Goal: Task Accomplishment & Management: Manage account settings

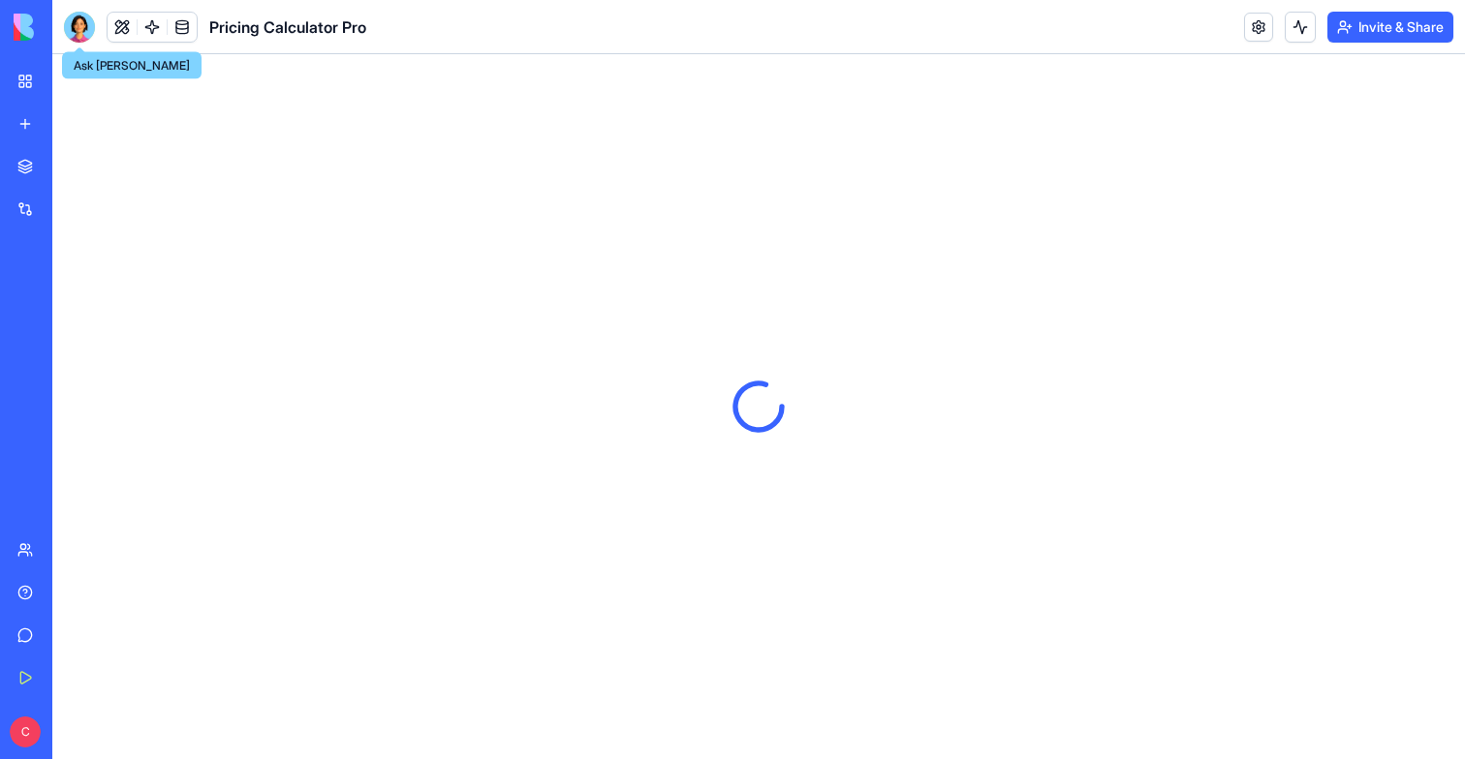
click at [85, 31] on div at bounding box center [79, 27] width 31 height 31
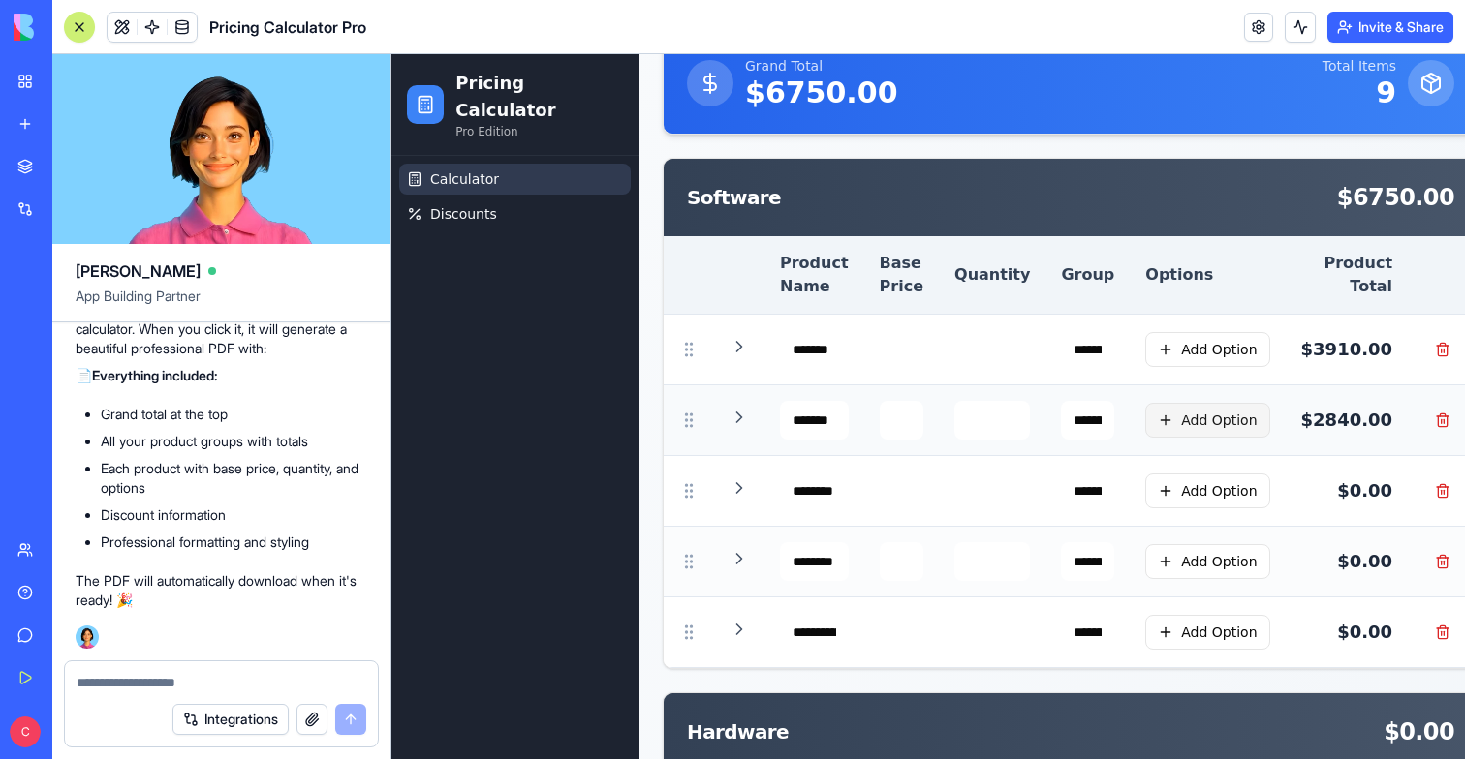
scroll to position [132, 0]
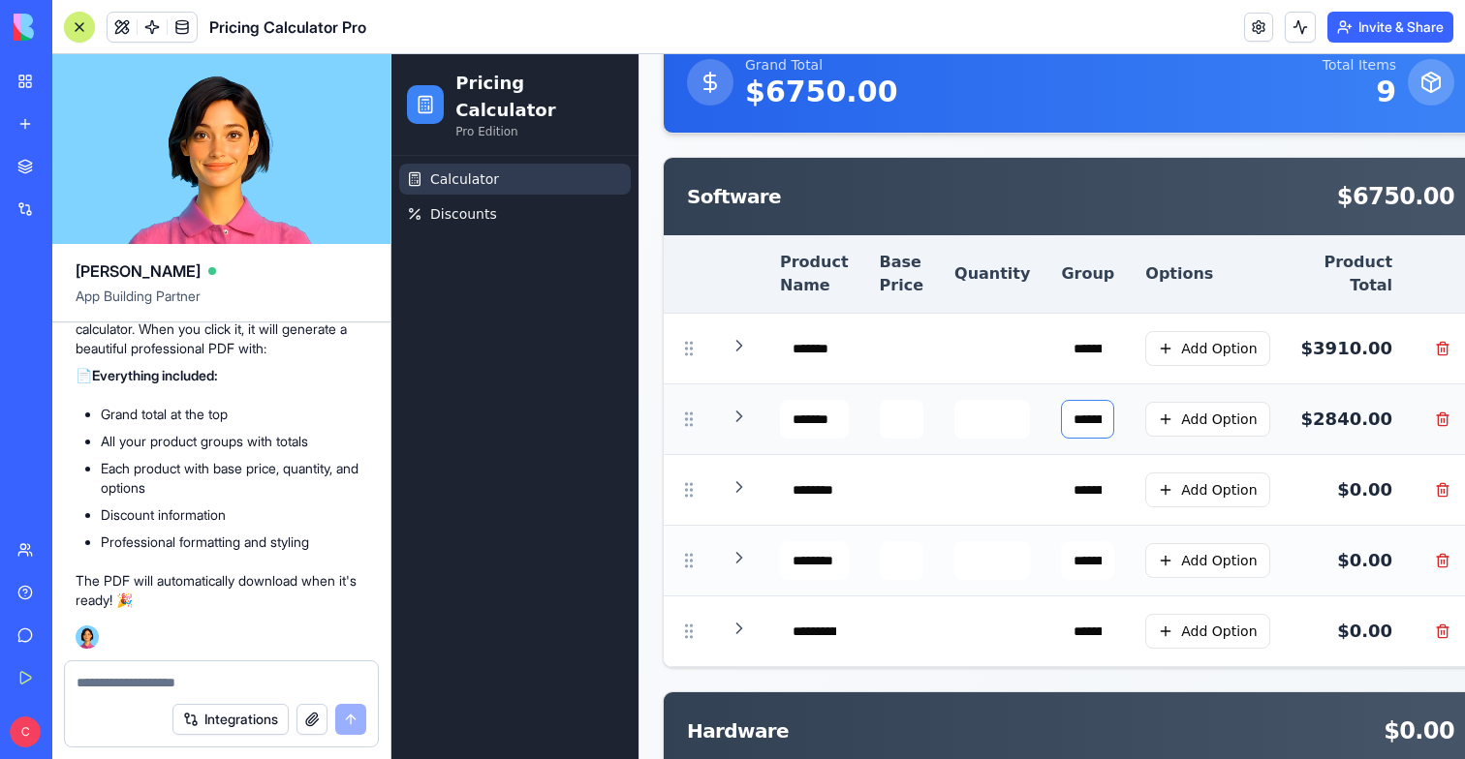
click at [1071, 418] on input "********" at bounding box center [1087, 419] width 53 height 39
click at [79, 17] on button at bounding box center [79, 27] width 31 height 31
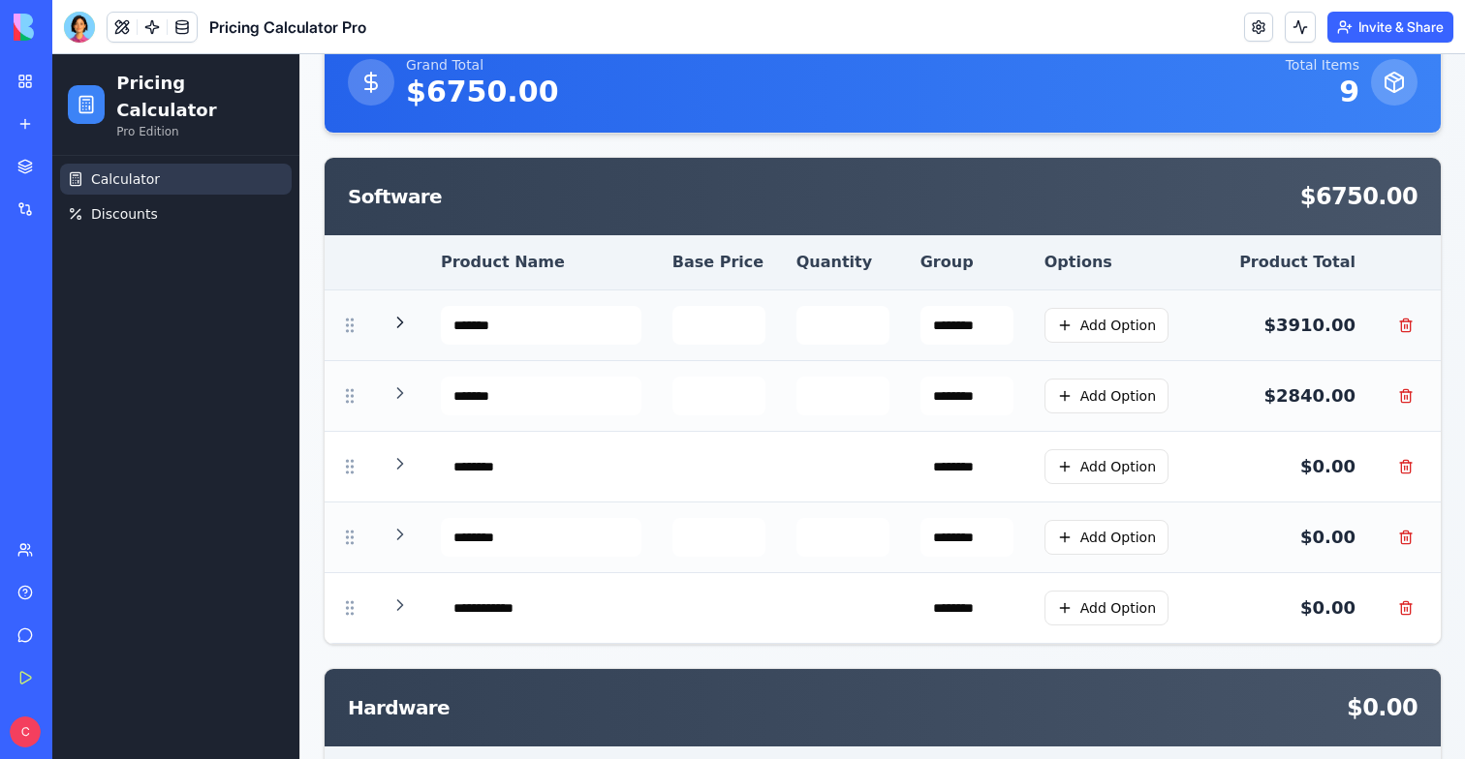
click at [406, 315] on icon at bounding box center [399, 322] width 19 height 19
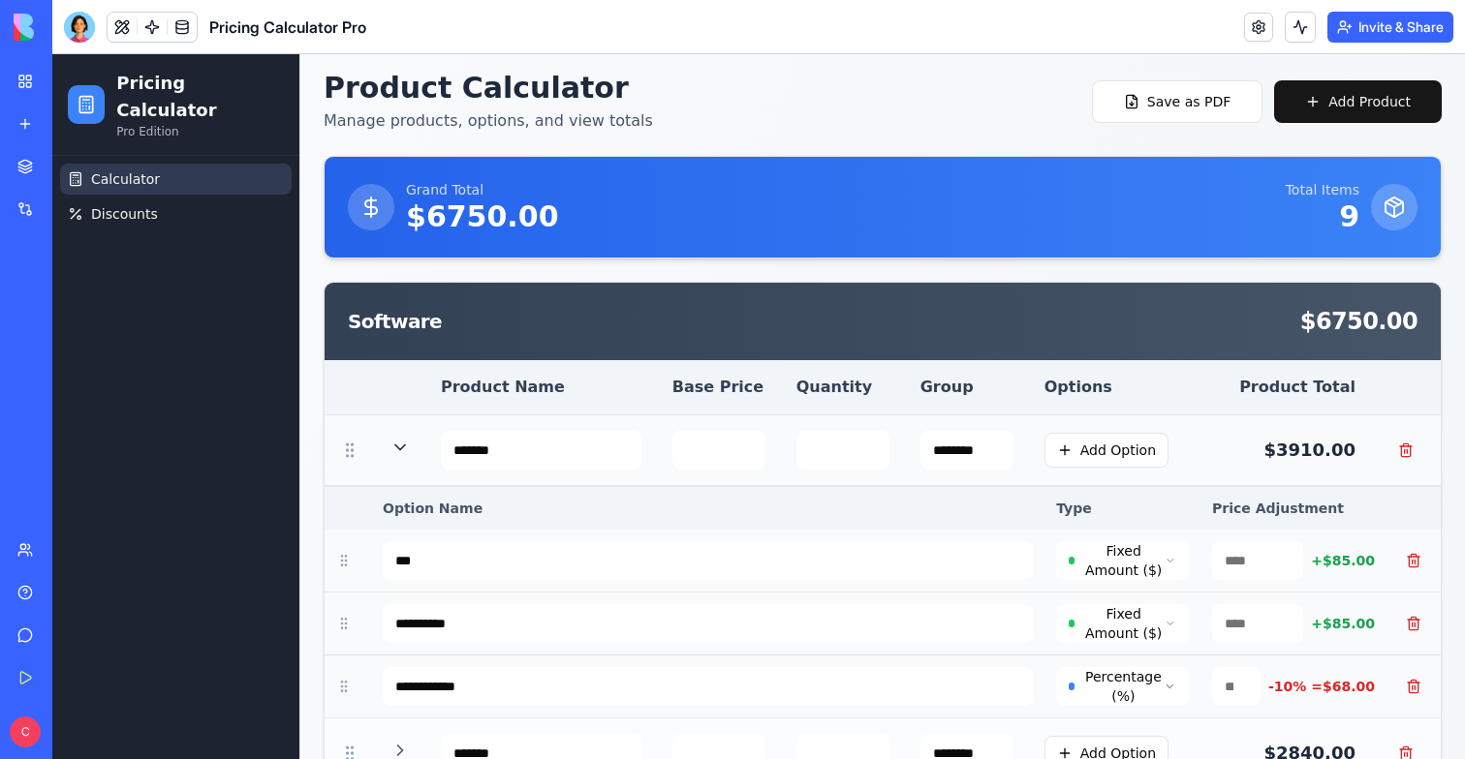
scroll to position [0, 0]
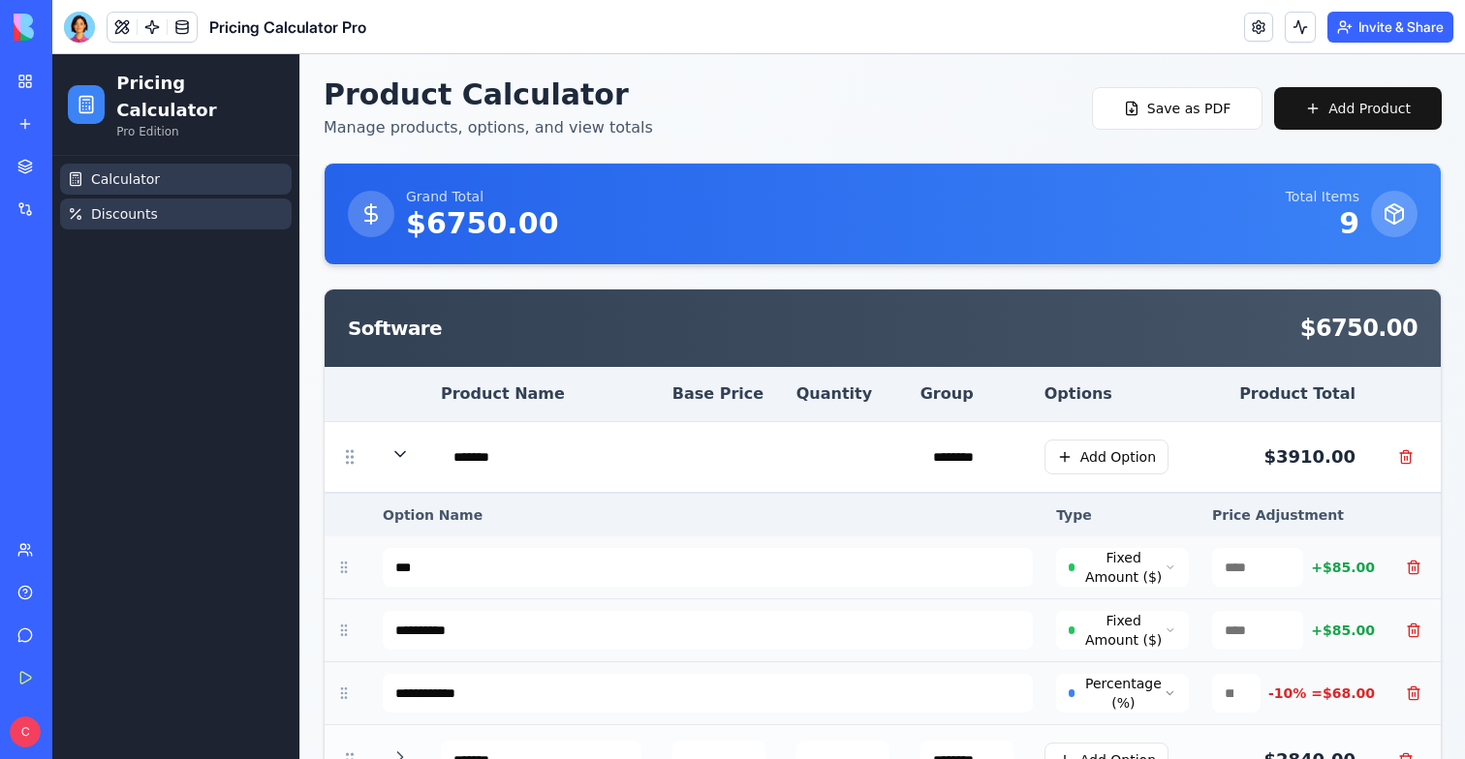
click at [114, 204] on span "Discounts" at bounding box center [124, 213] width 67 height 19
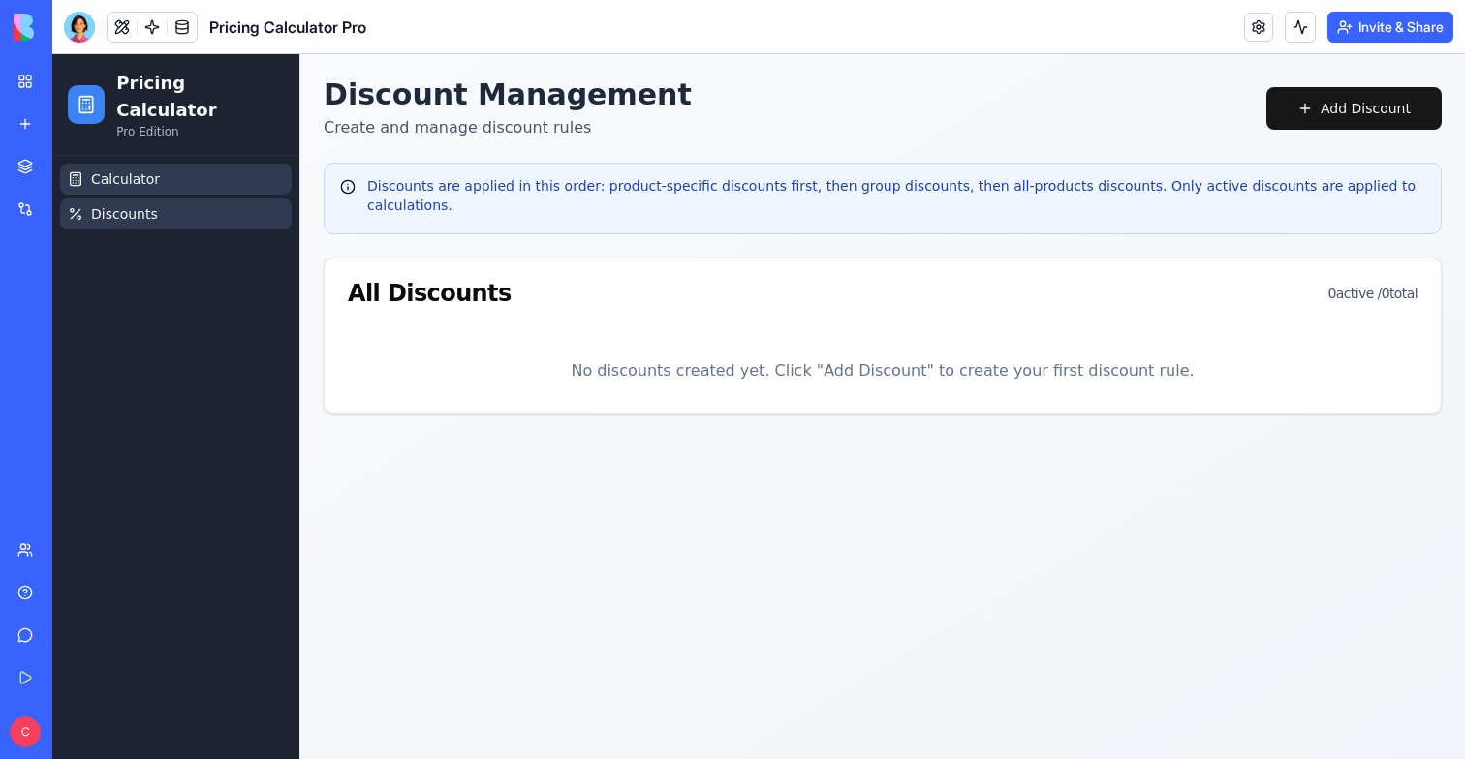
click at [126, 170] on span "Calculator" at bounding box center [125, 179] width 69 height 19
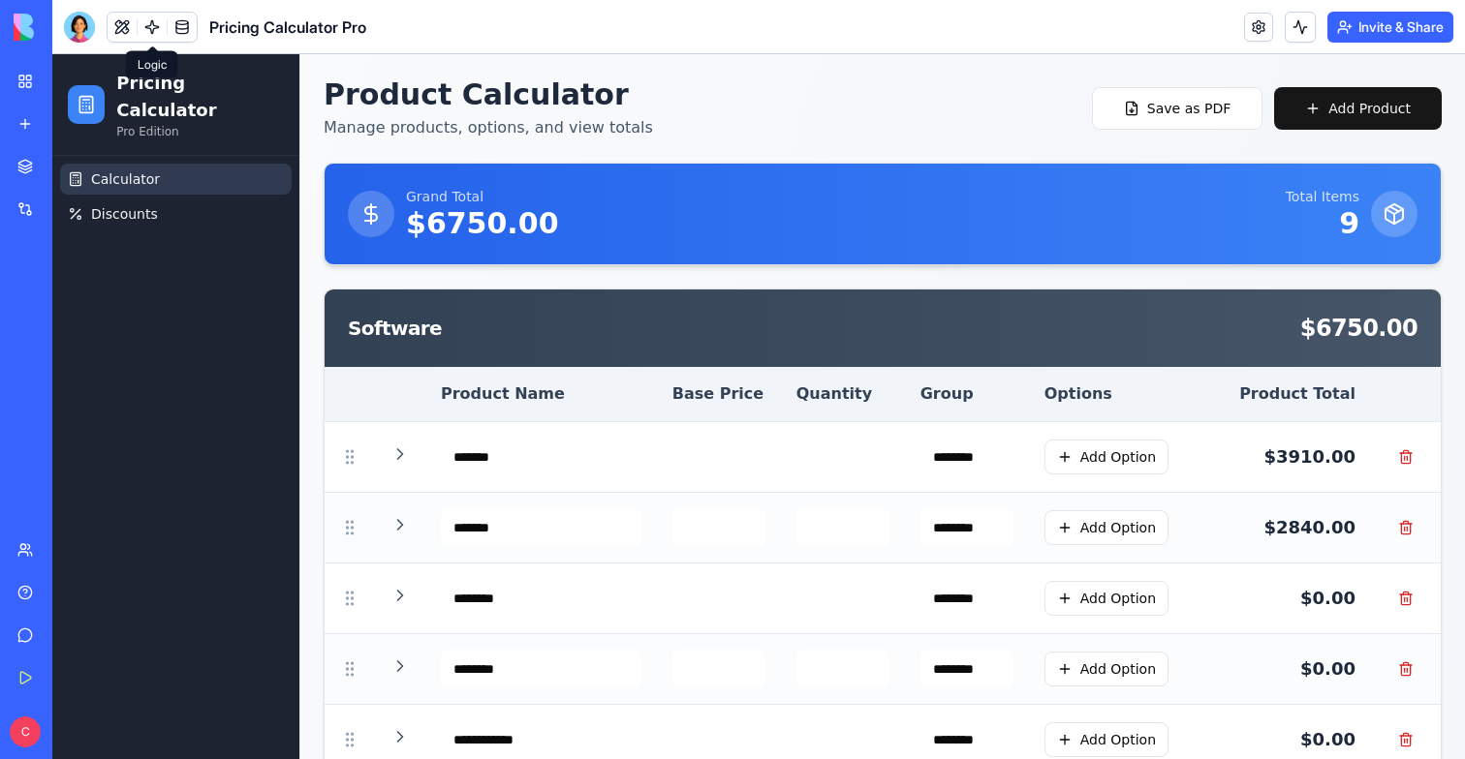
click at [145, 28] on link at bounding box center [152, 27] width 29 height 29
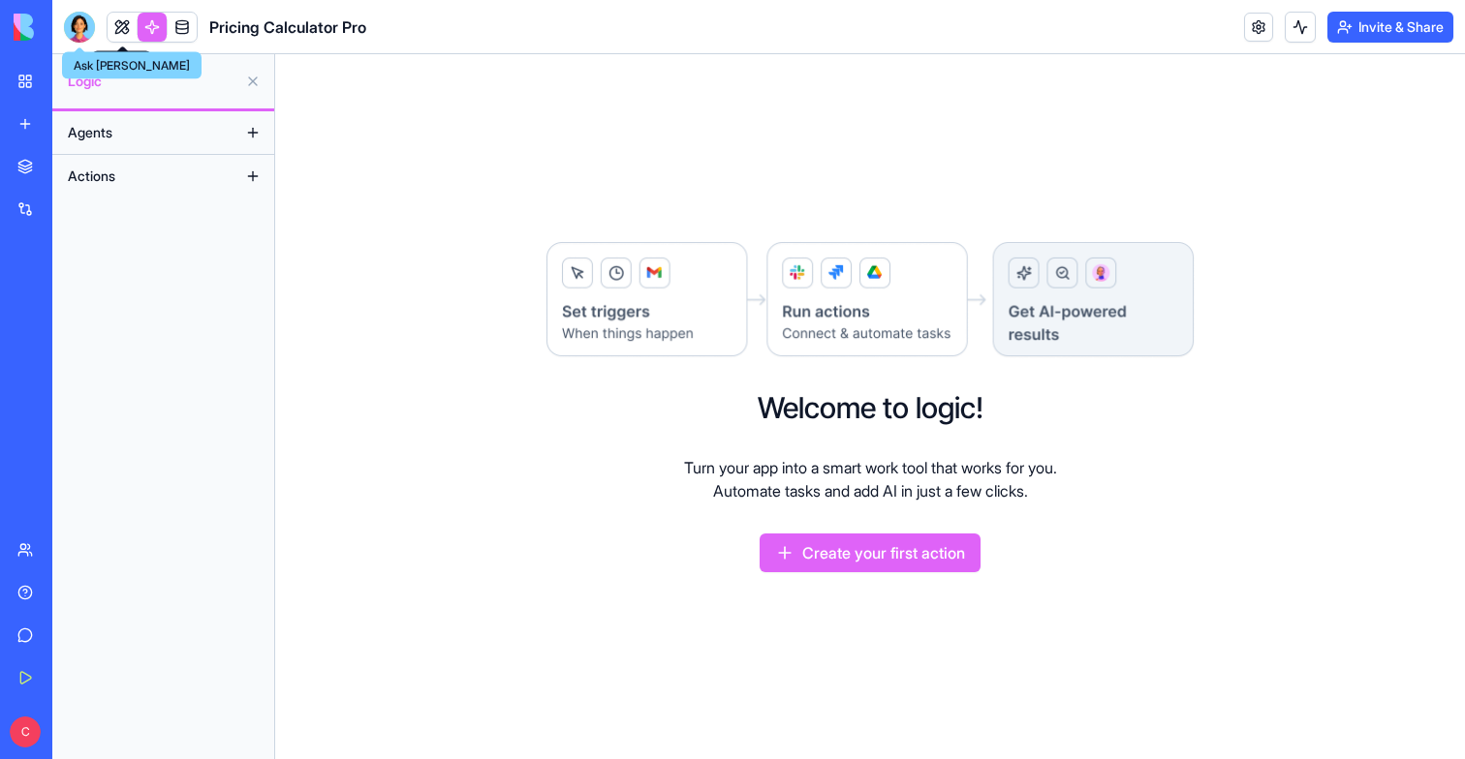
click at [89, 23] on div at bounding box center [79, 27] width 31 height 31
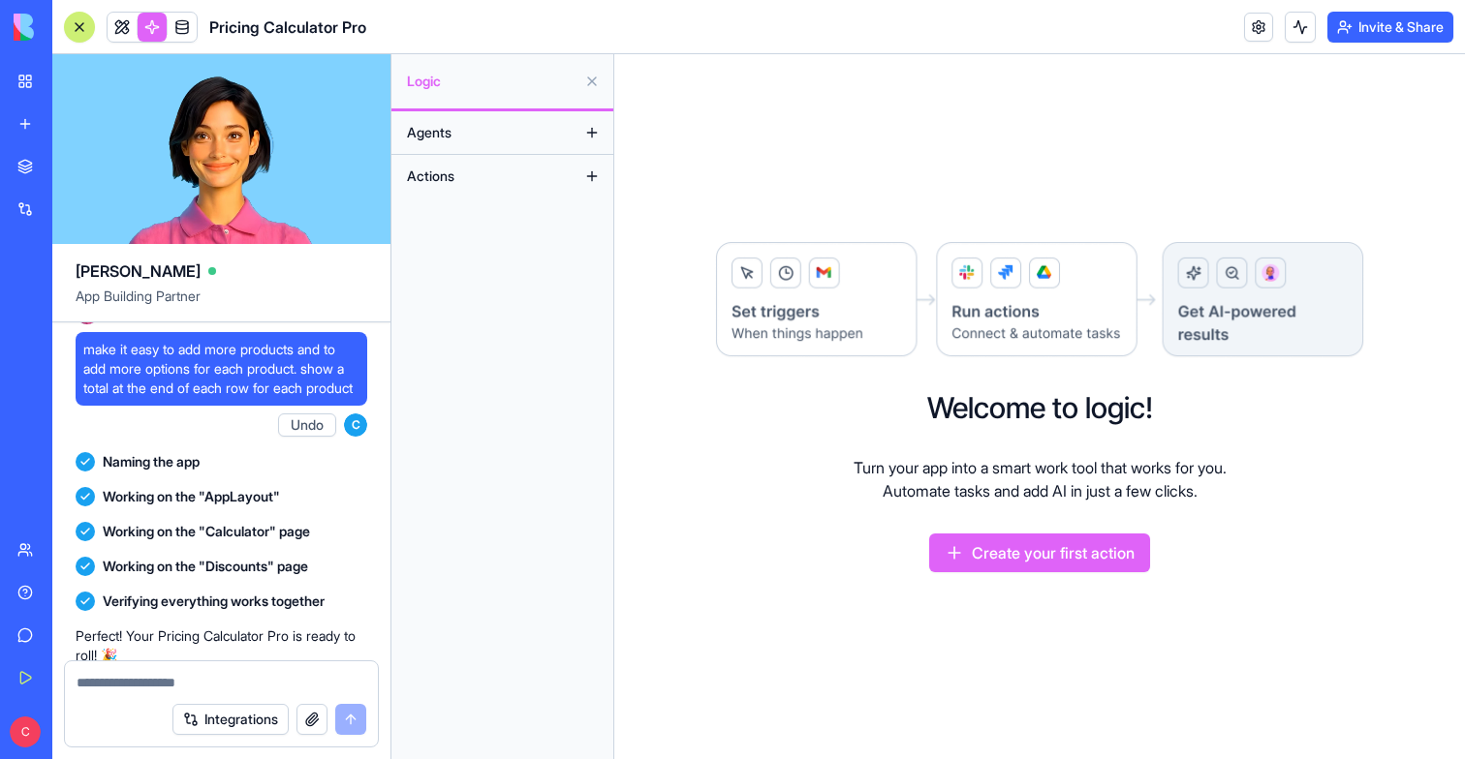
scroll to position [546, 0]
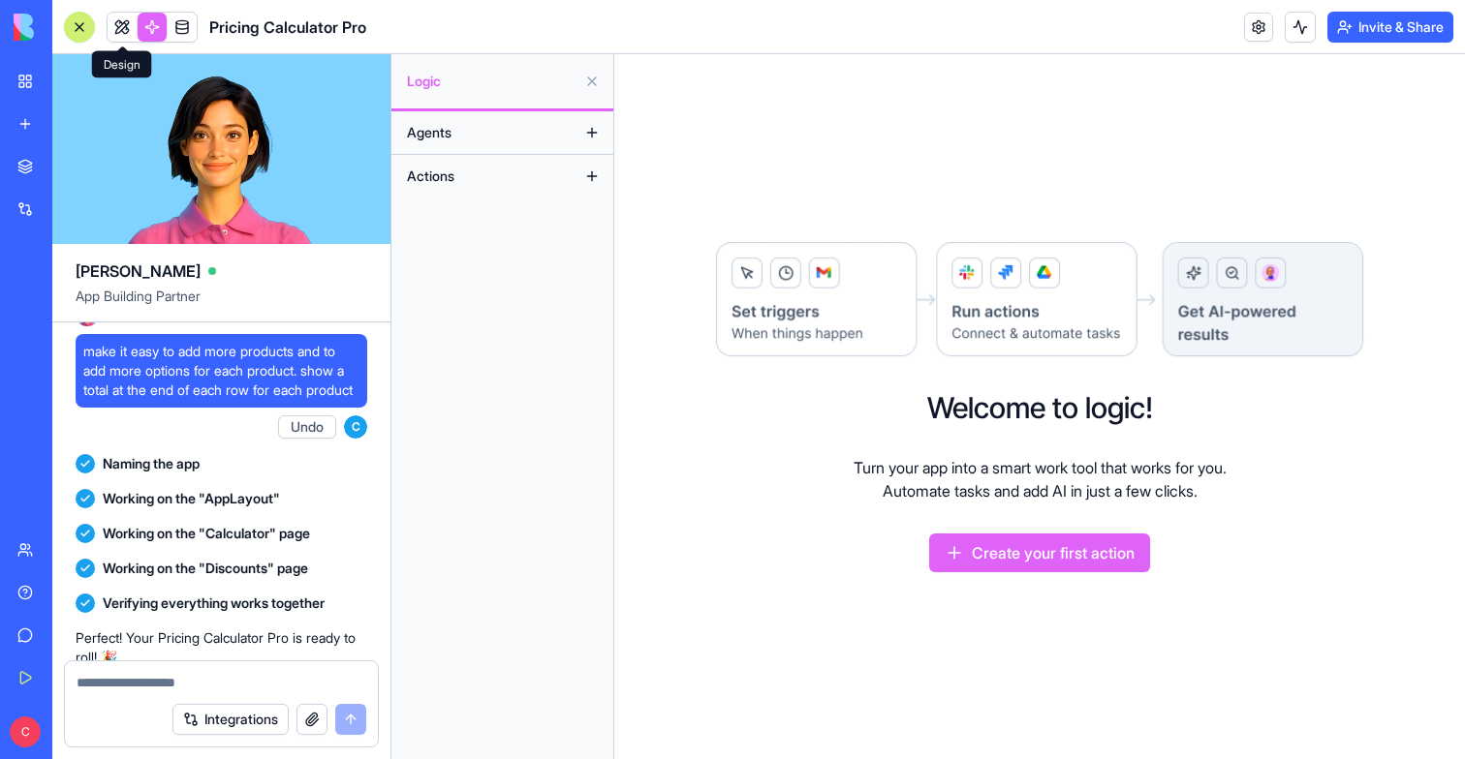
click at [119, 28] on link at bounding box center [122, 27] width 29 height 29
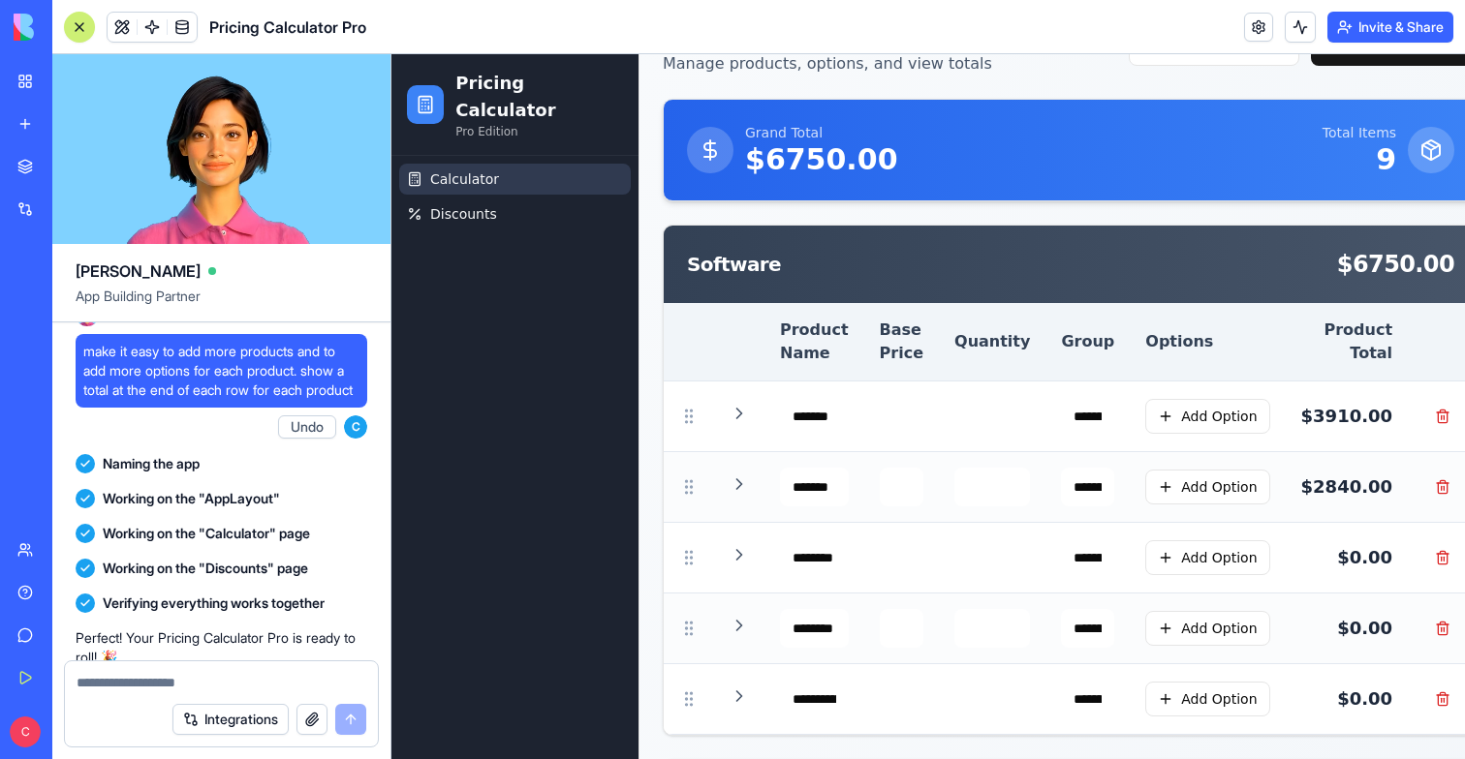
scroll to position [98, 0]
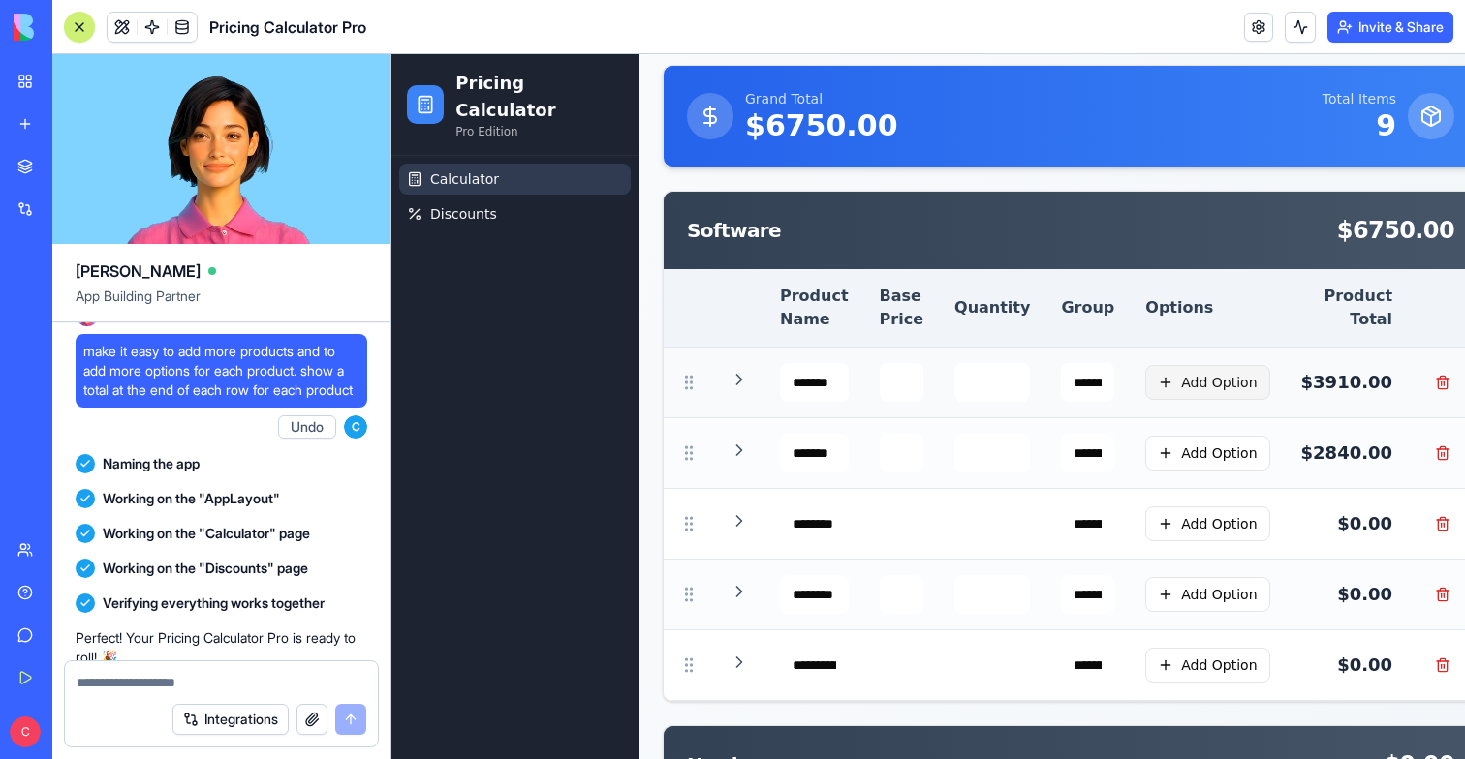
click at [1190, 378] on button "Add Option" at bounding box center [1207, 382] width 124 height 35
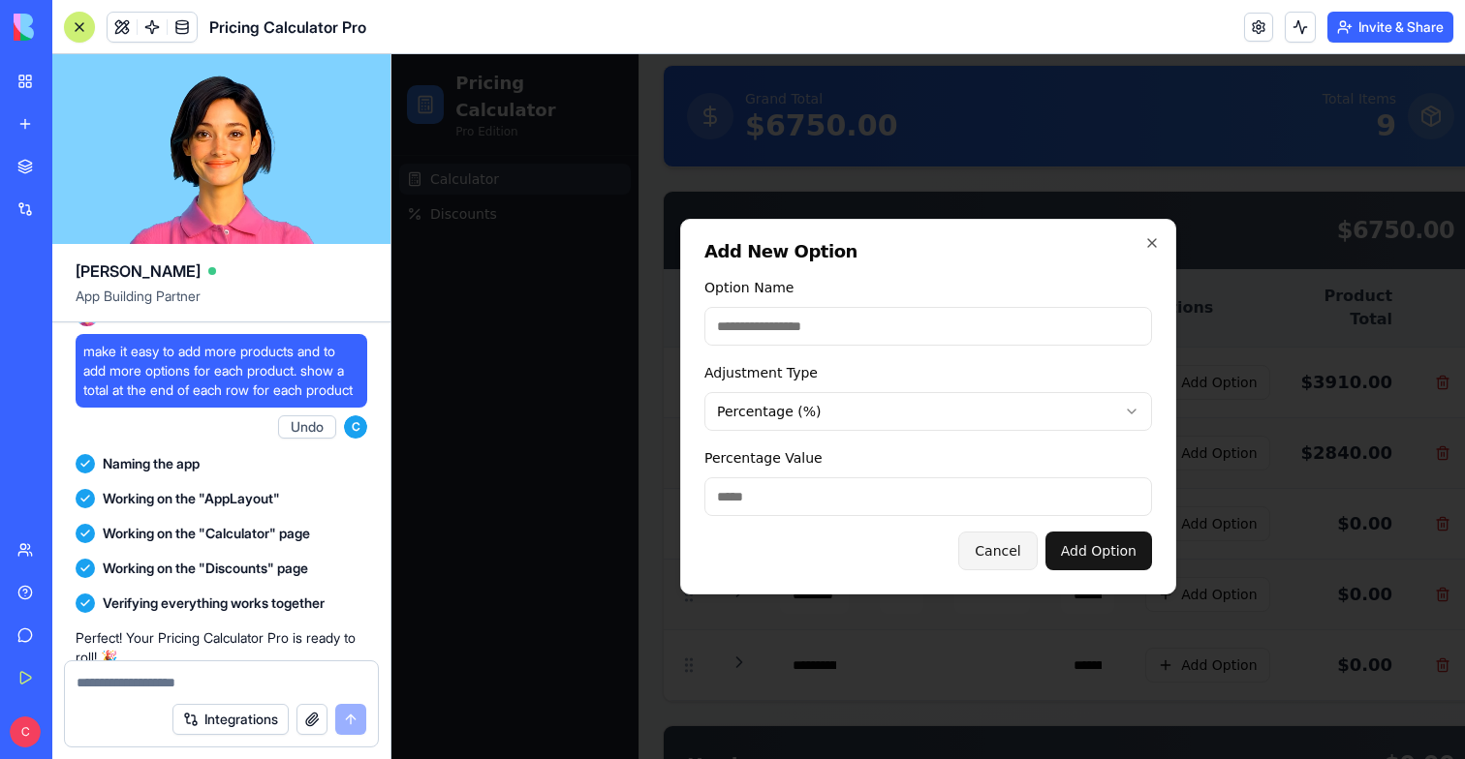
click at [989, 550] on button "Cancel" at bounding box center [997, 551] width 78 height 39
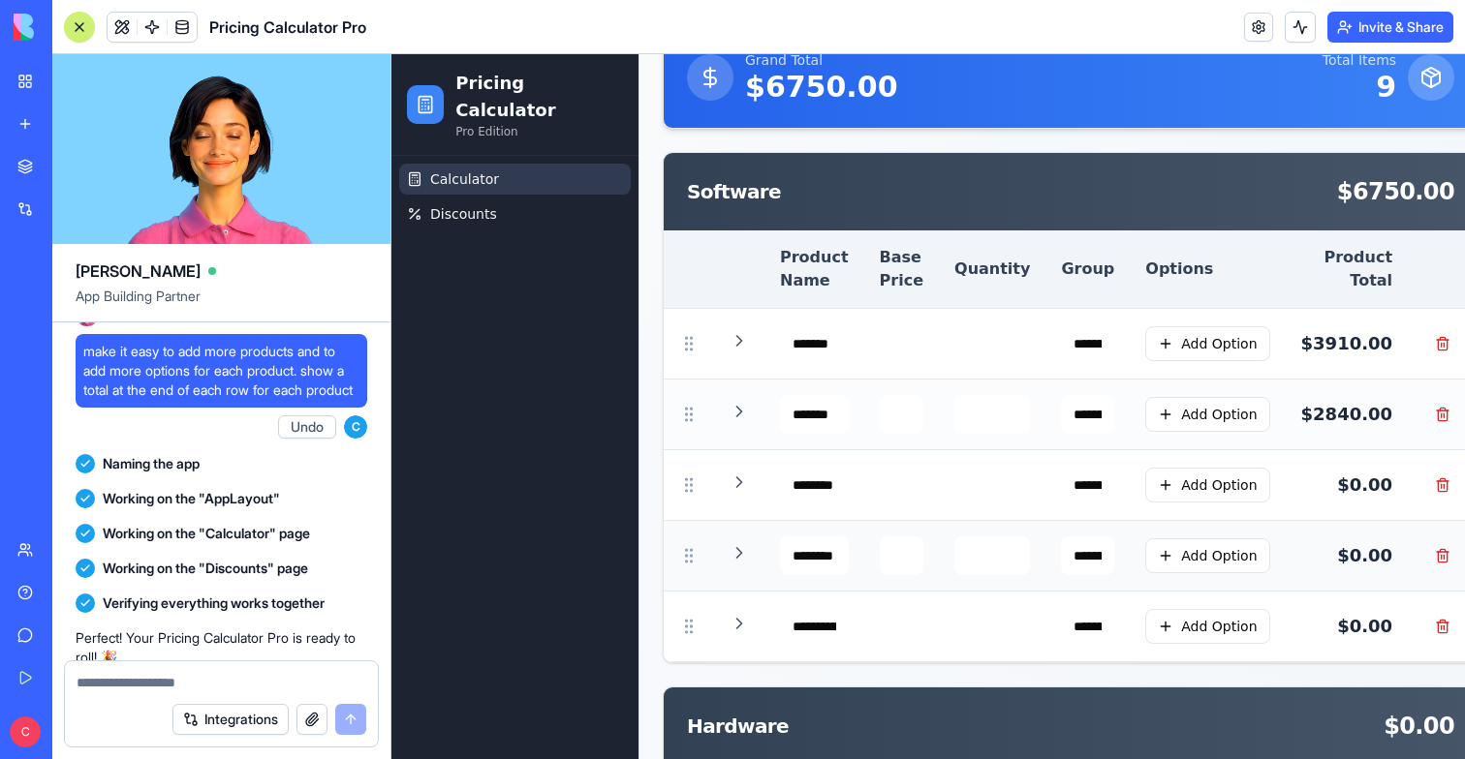
scroll to position [139, 0]
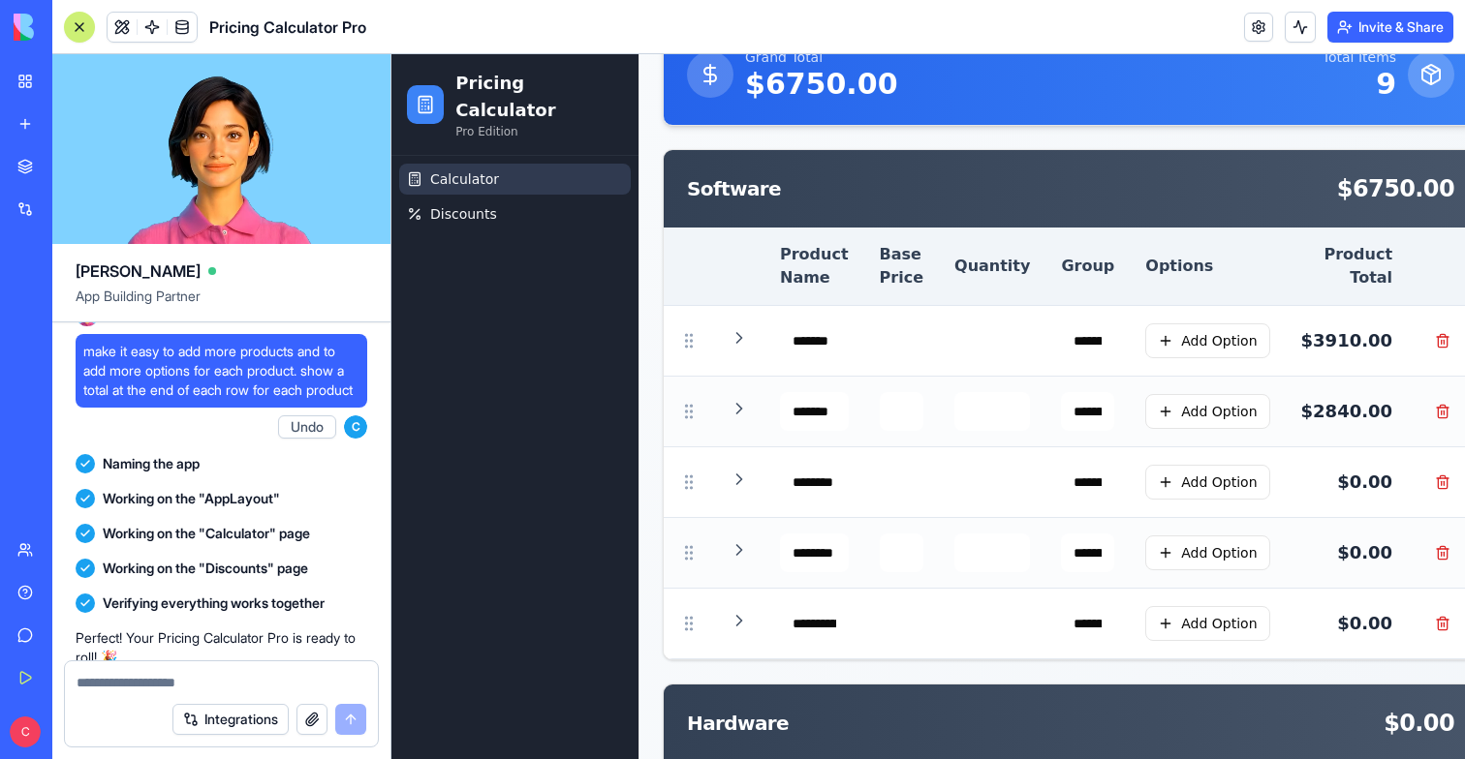
click at [75, 20] on div at bounding box center [79, 26] width 15 height 15
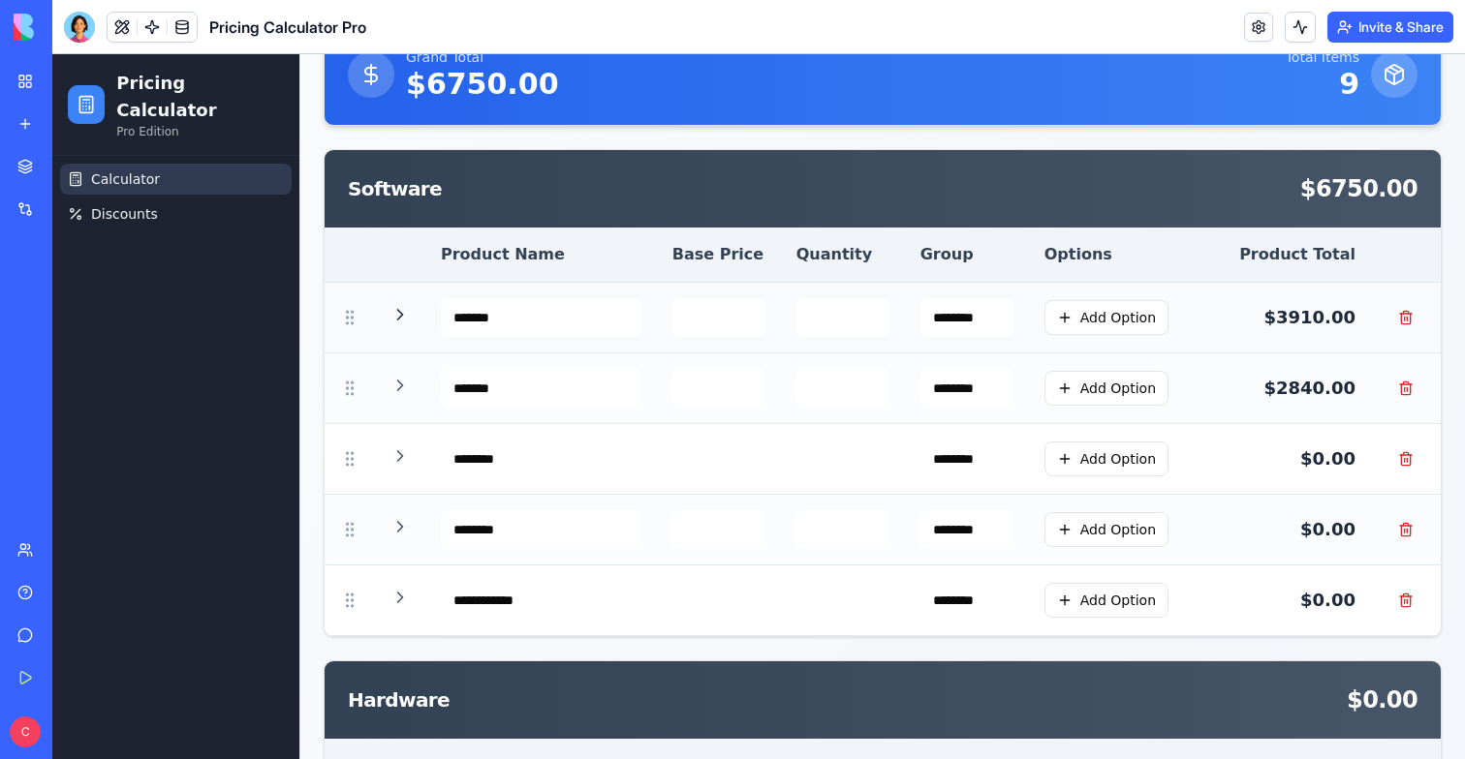
click at [394, 312] on icon at bounding box center [399, 314] width 19 height 19
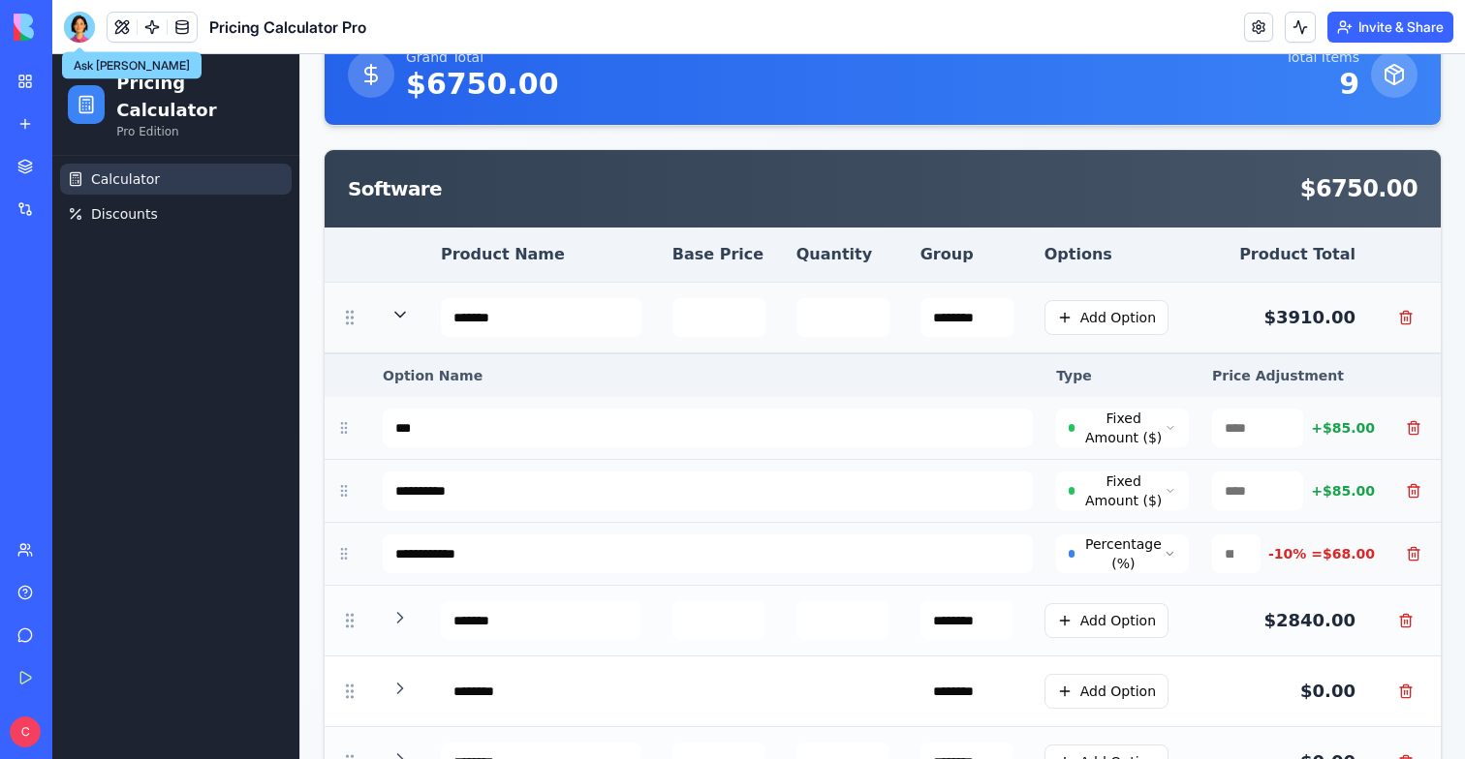
click at [71, 23] on div at bounding box center [79, 27] width 31 height 31
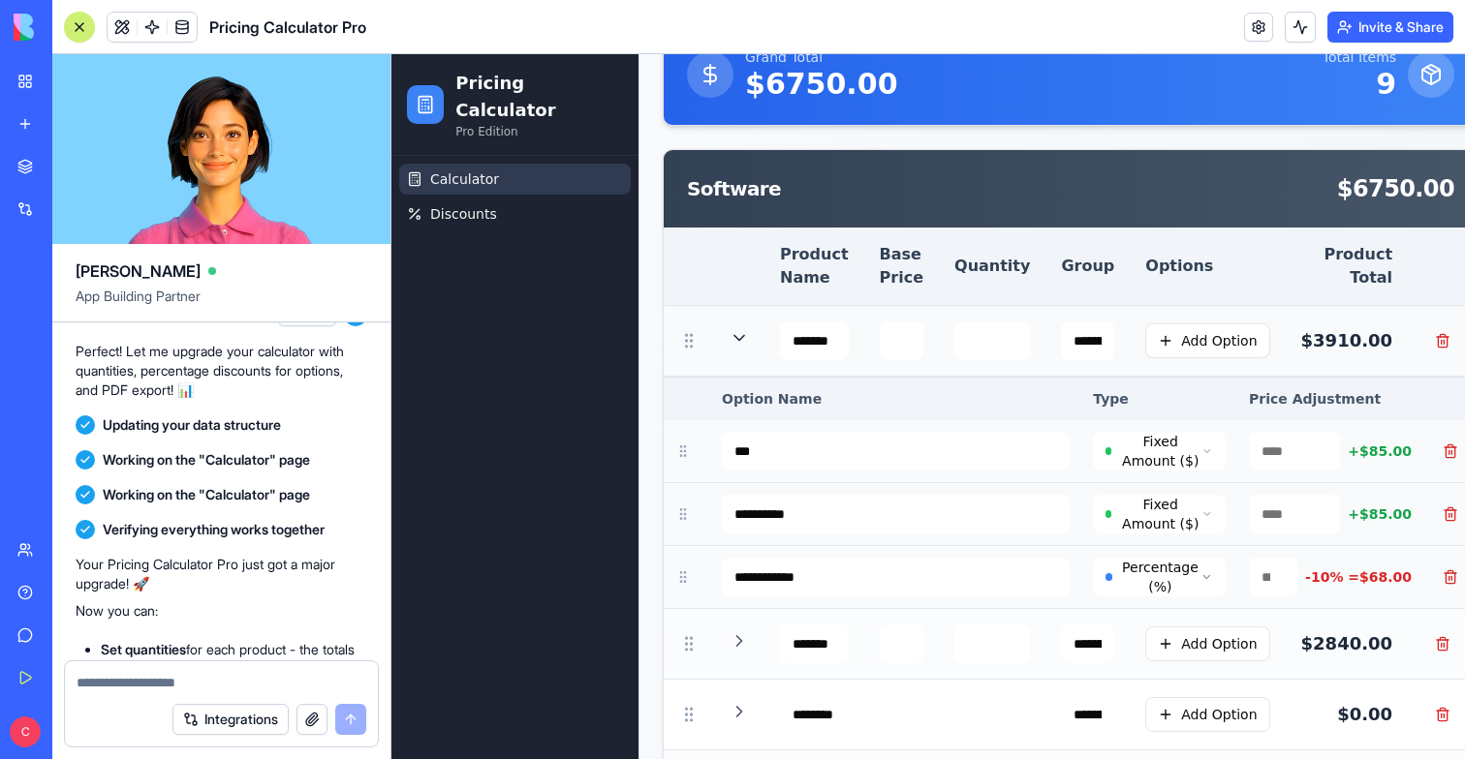
scroll to position [1075, 0]
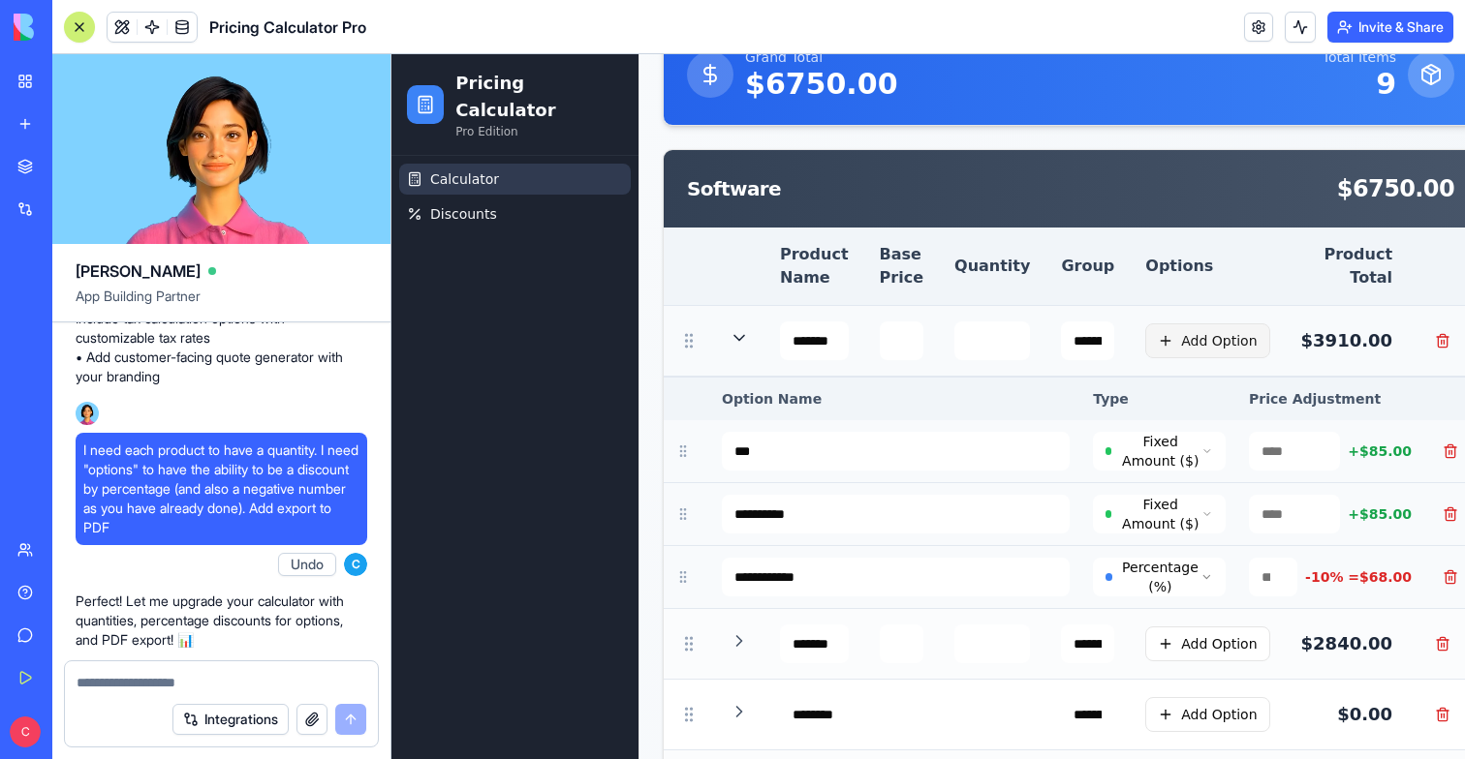
click at [1185, 331] on button "Add Option" at bounding box center [1207, 341] width 124 height 35
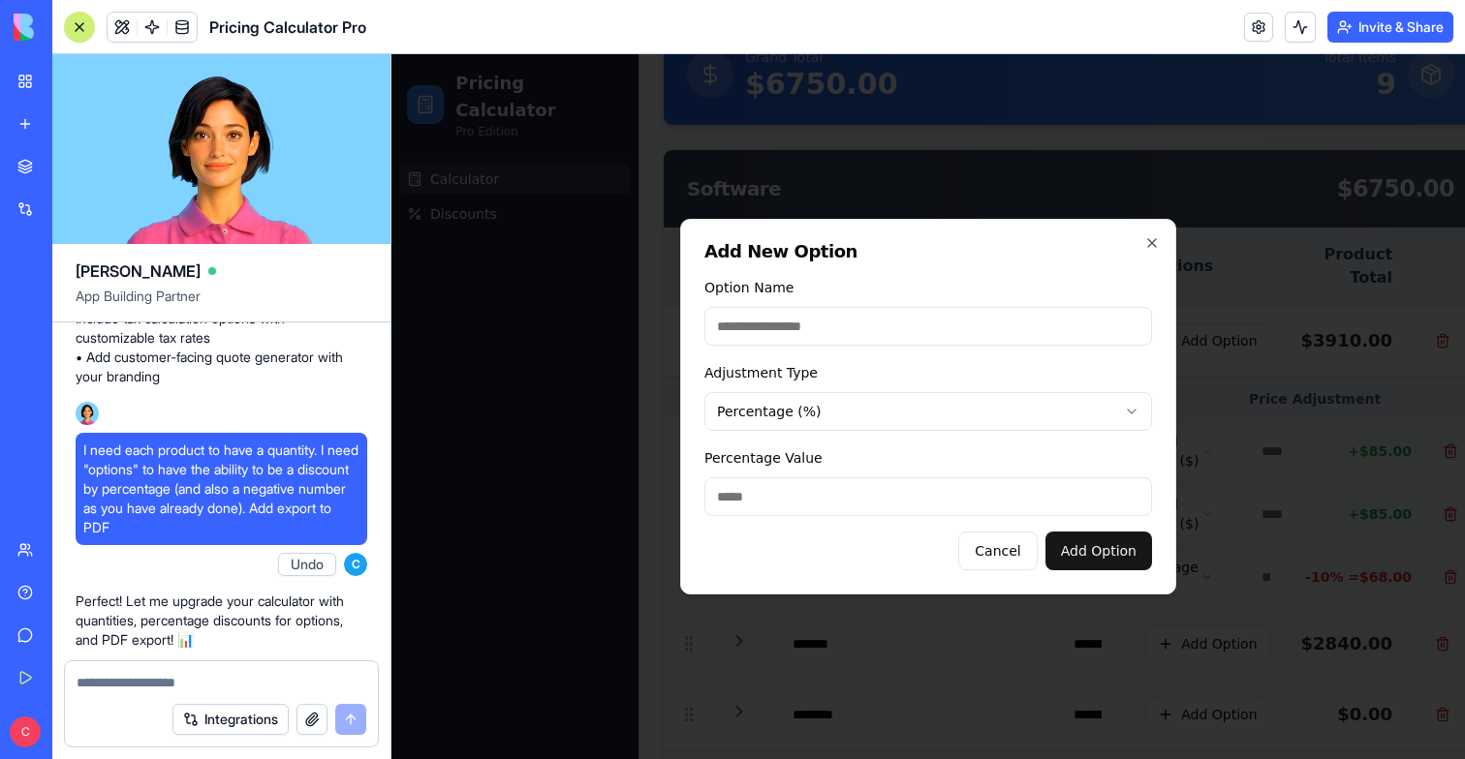
click at [1032, 548] on button "Cancel" at bounding box center [997, 551] width 78 height 39
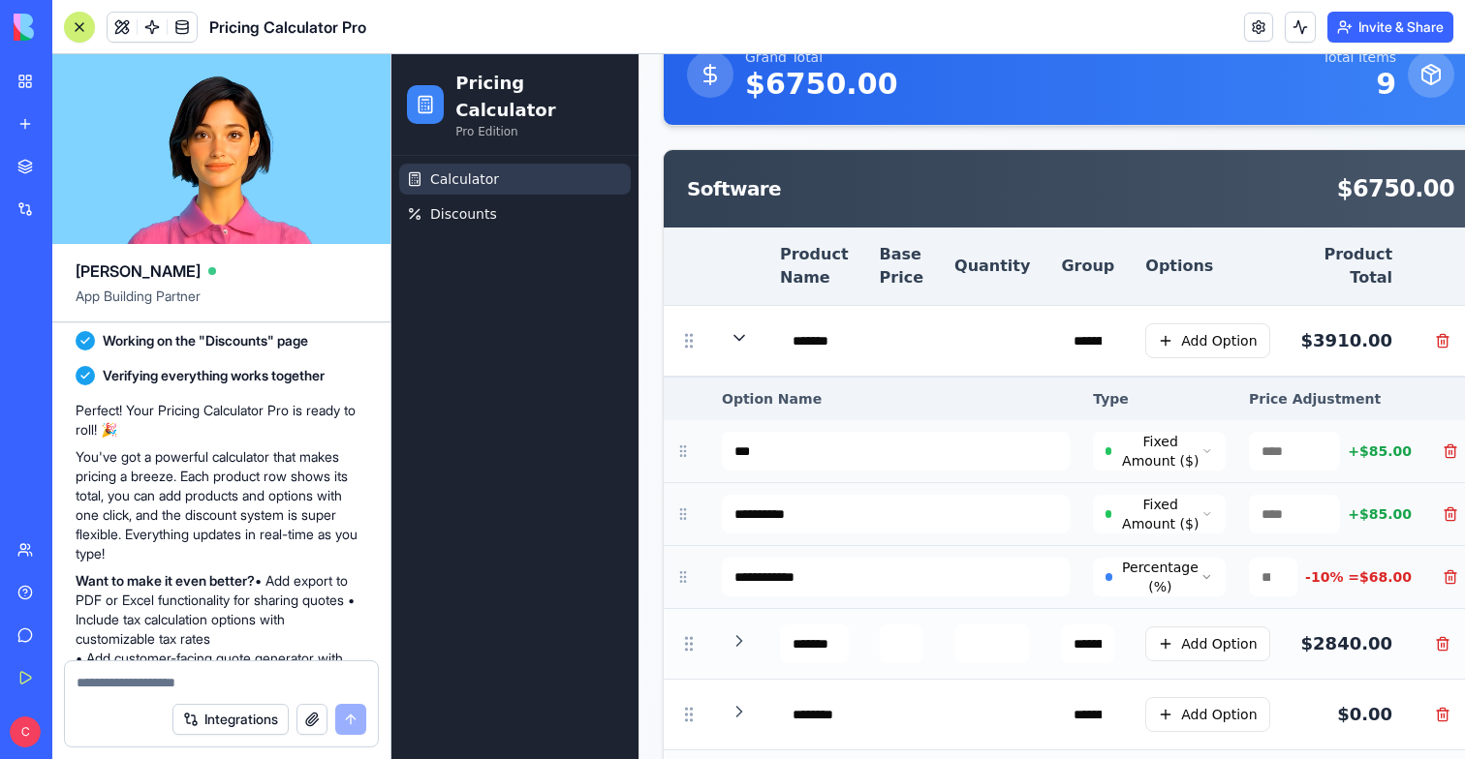
scroll to position [746, 0]
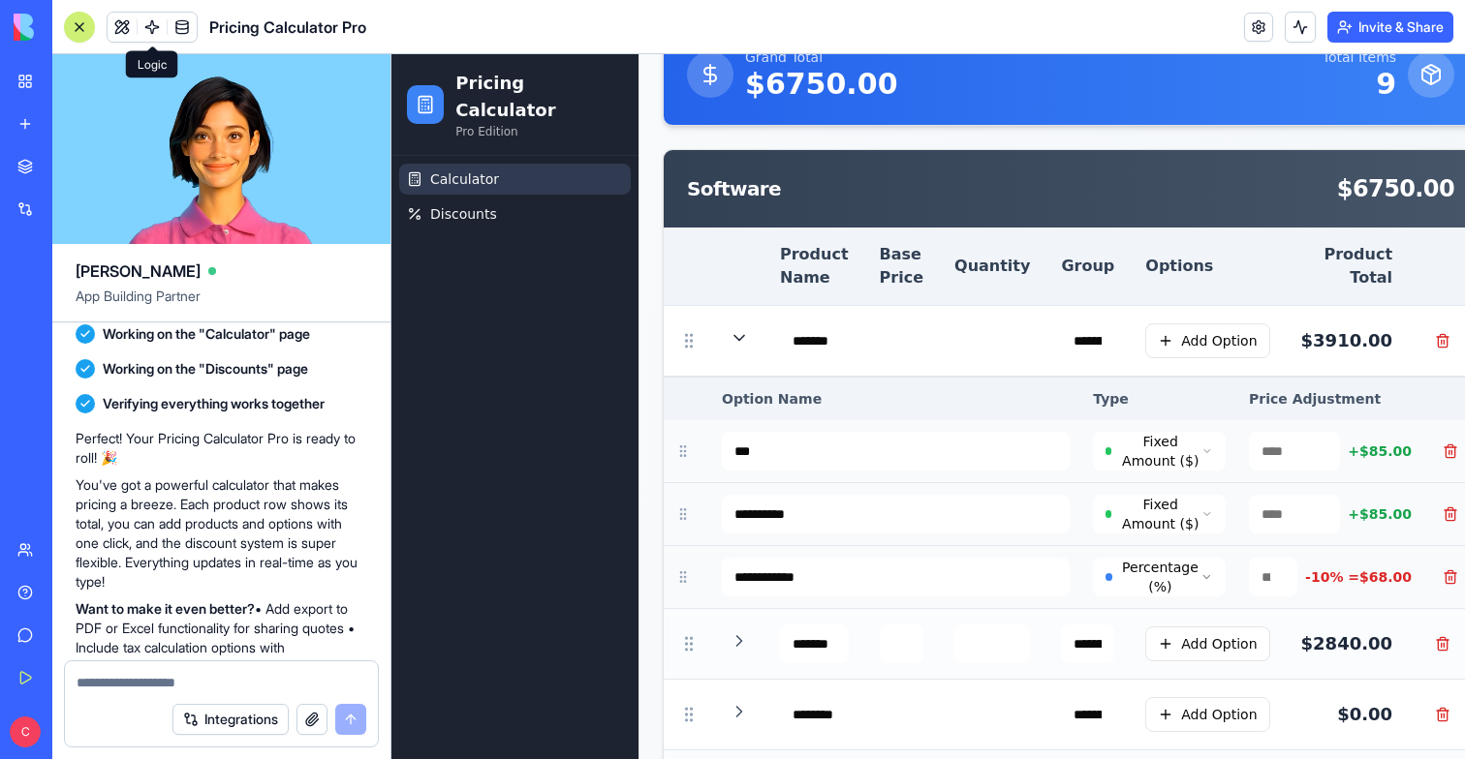
click at [165, 19] on link at bounding box center [152, 27] width 29 height 29
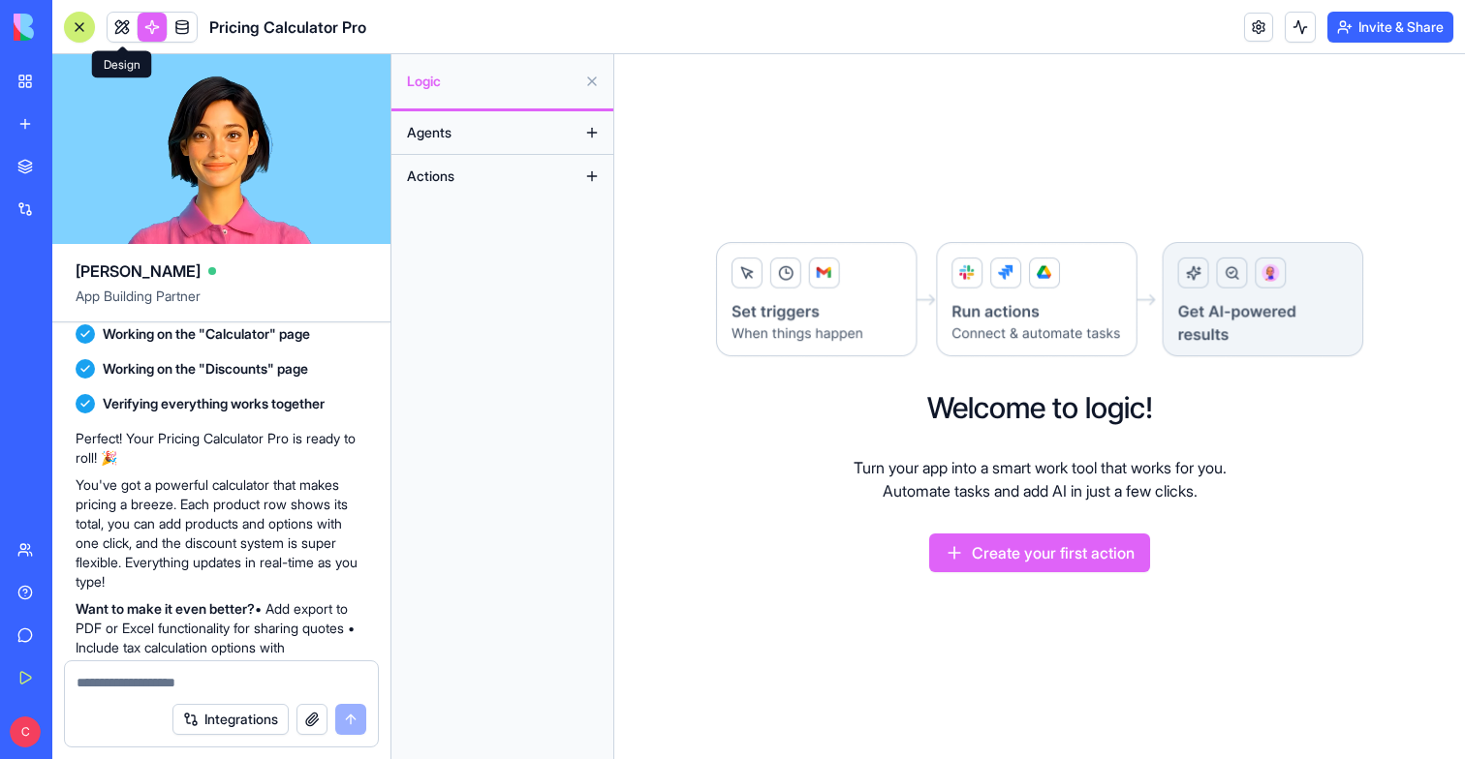
click at [125, 36] on link at bounding box center [122, 27] width 29 height 29
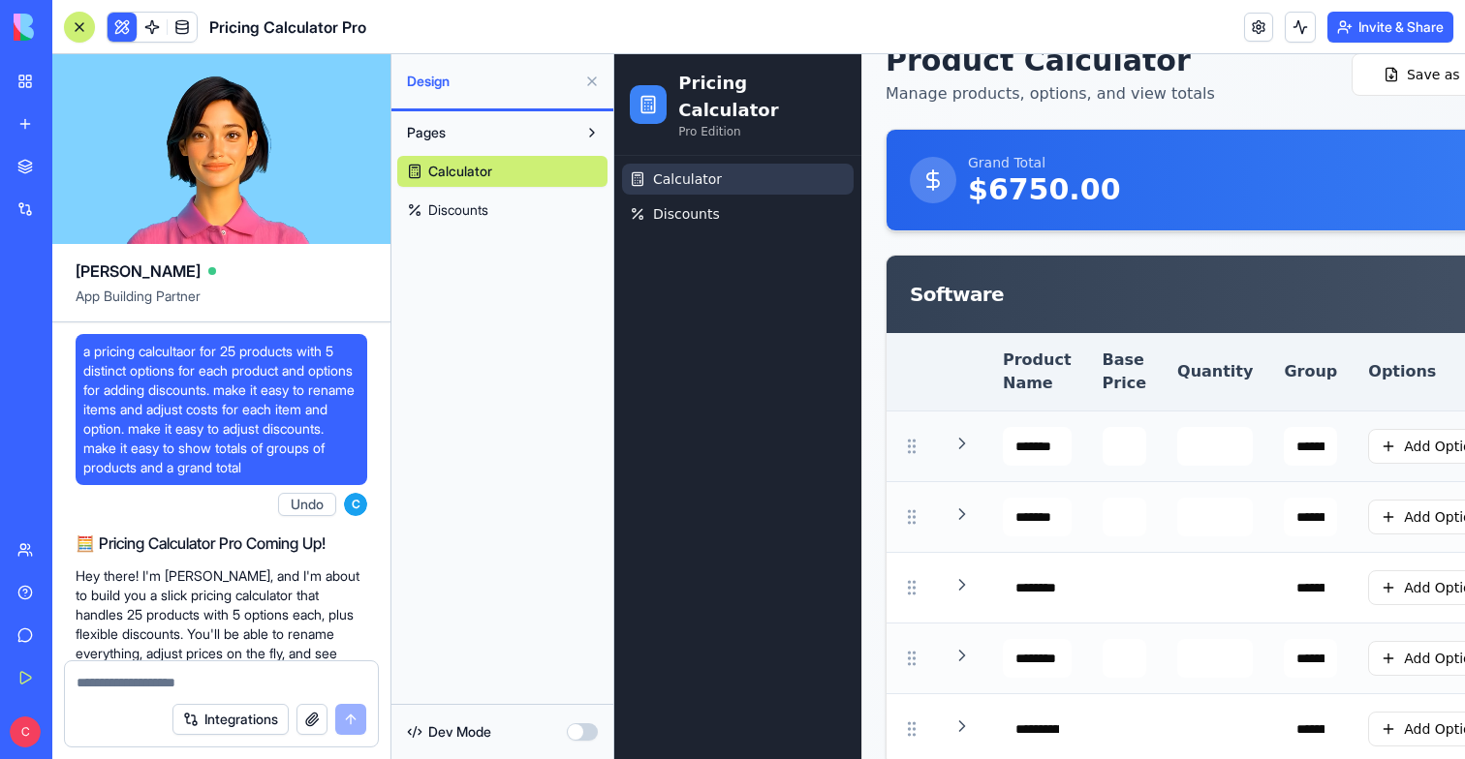
scroll to position [37, 0]
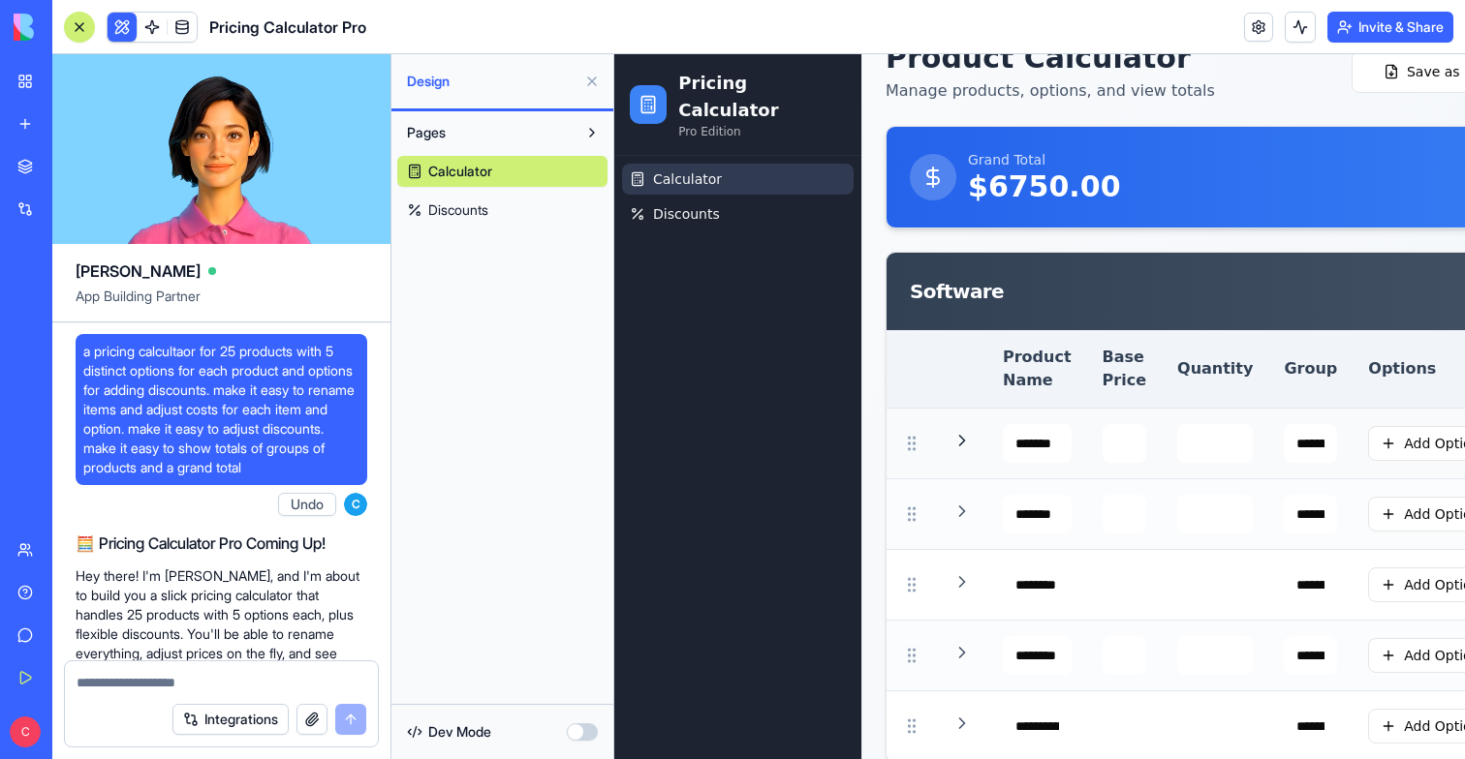
click at [968, 438] on icon at bounding box center [961, 440] width 19 height 19
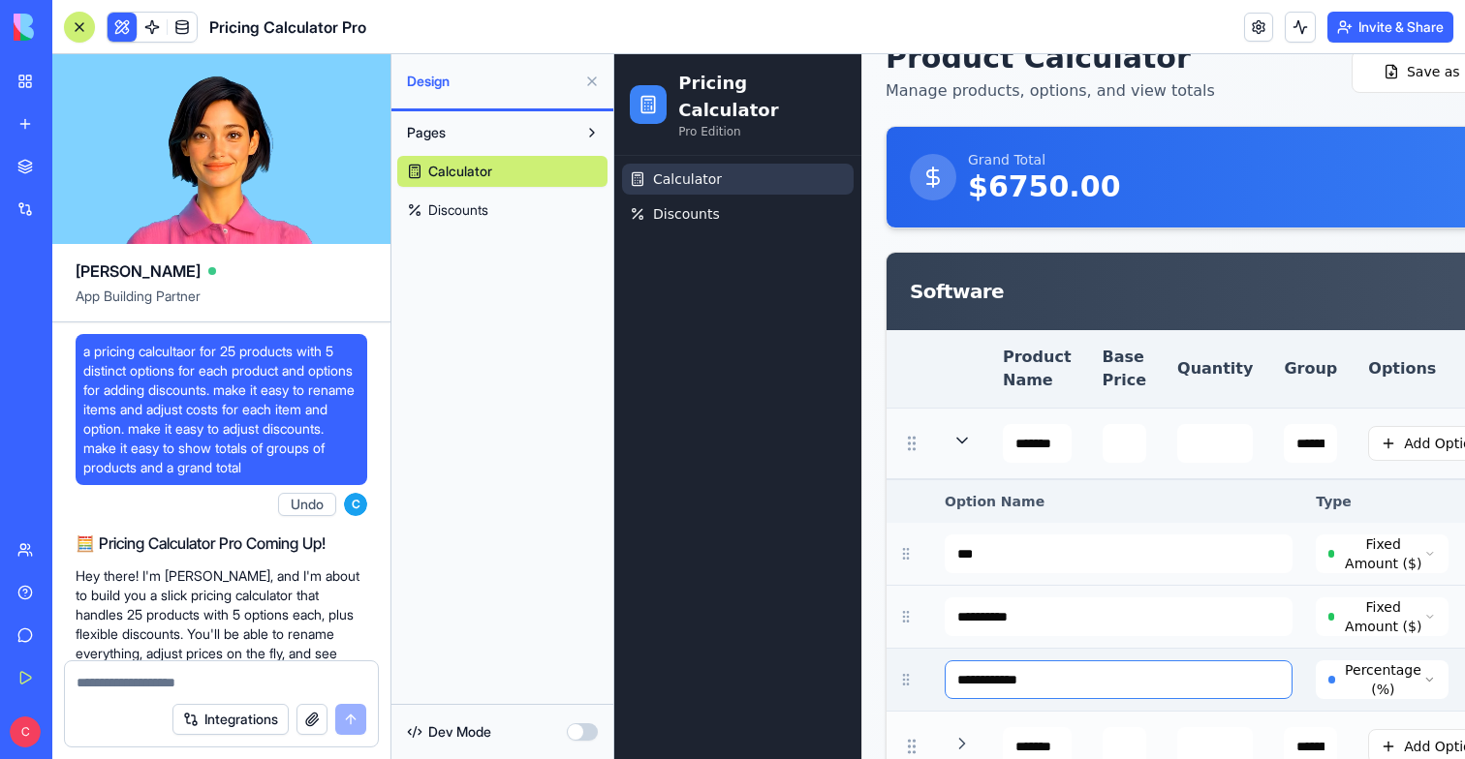
click at [1018, 686] on input "**********" at bounding box center [1118, 680] width 348 height 39
click at [1056, 686] on input "**********" at bounding box center [1118, 680] width 348 height 39
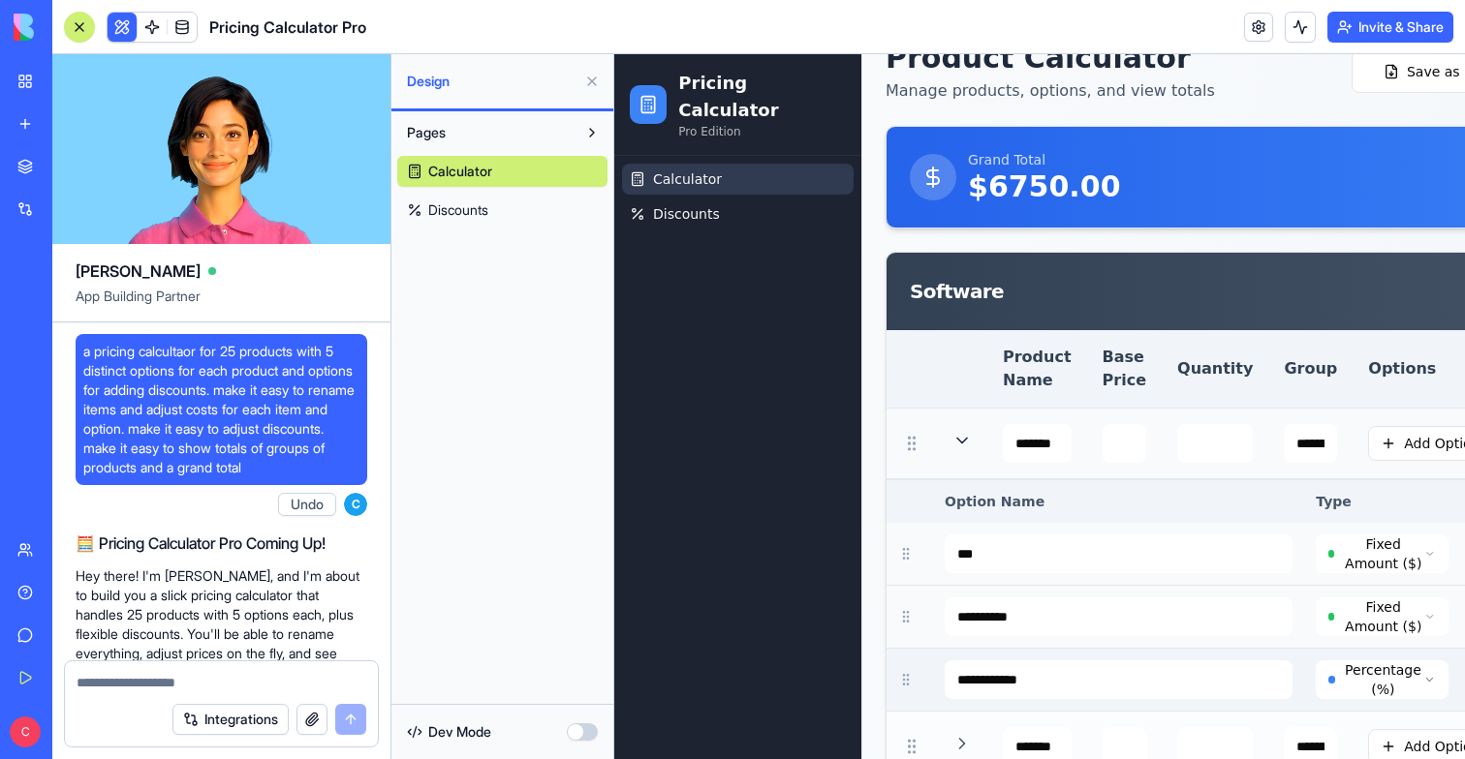
click at [1402, 673] on td "Percentage (%)" at bounding box center [1382, 680] width 156 height 63
click at [594, 77] on button at bounding box center [591, 81] width 31 height 31
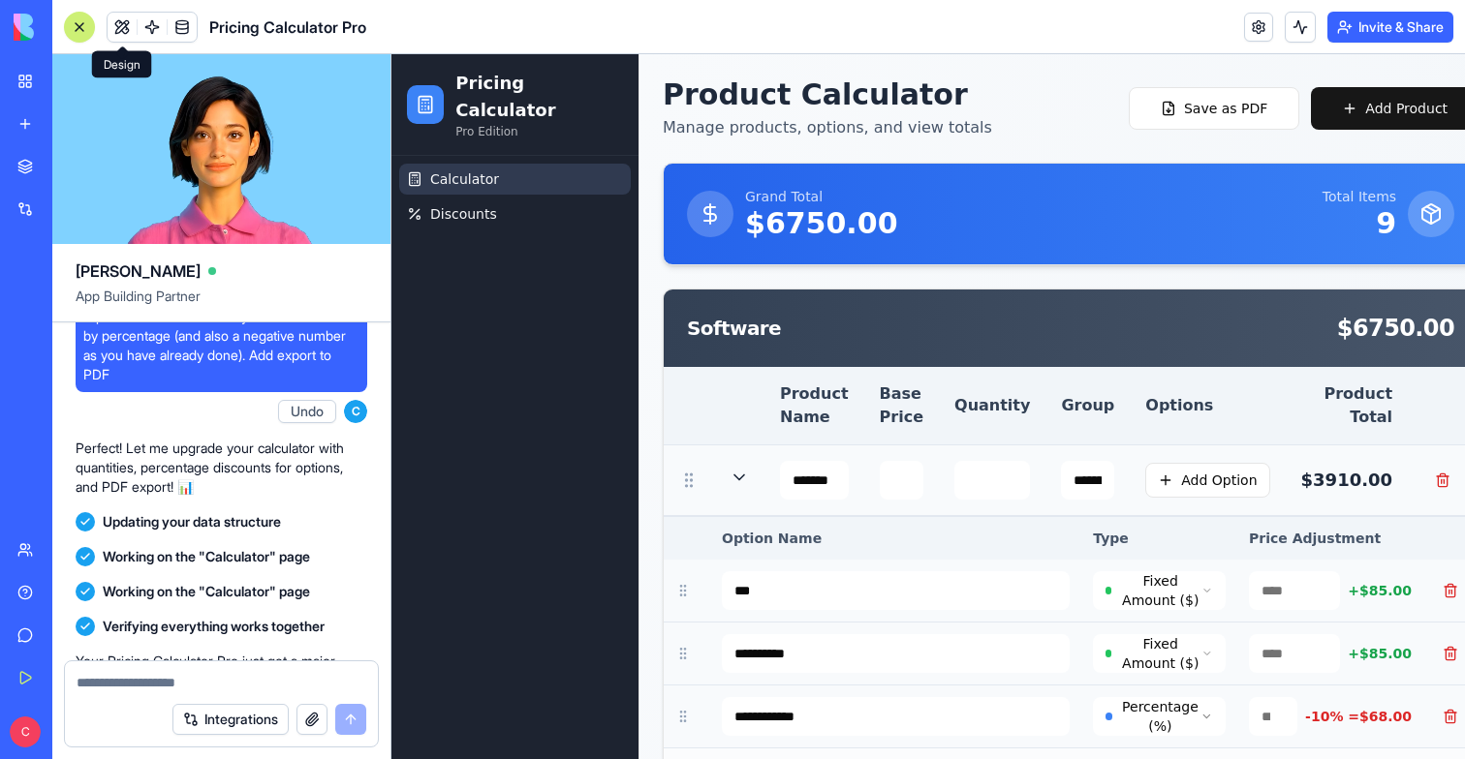
scroll to position [1230, 0]
click at [1151, 488] on button "Add Option" at bounding box center [1207, 480] width 124 height 35
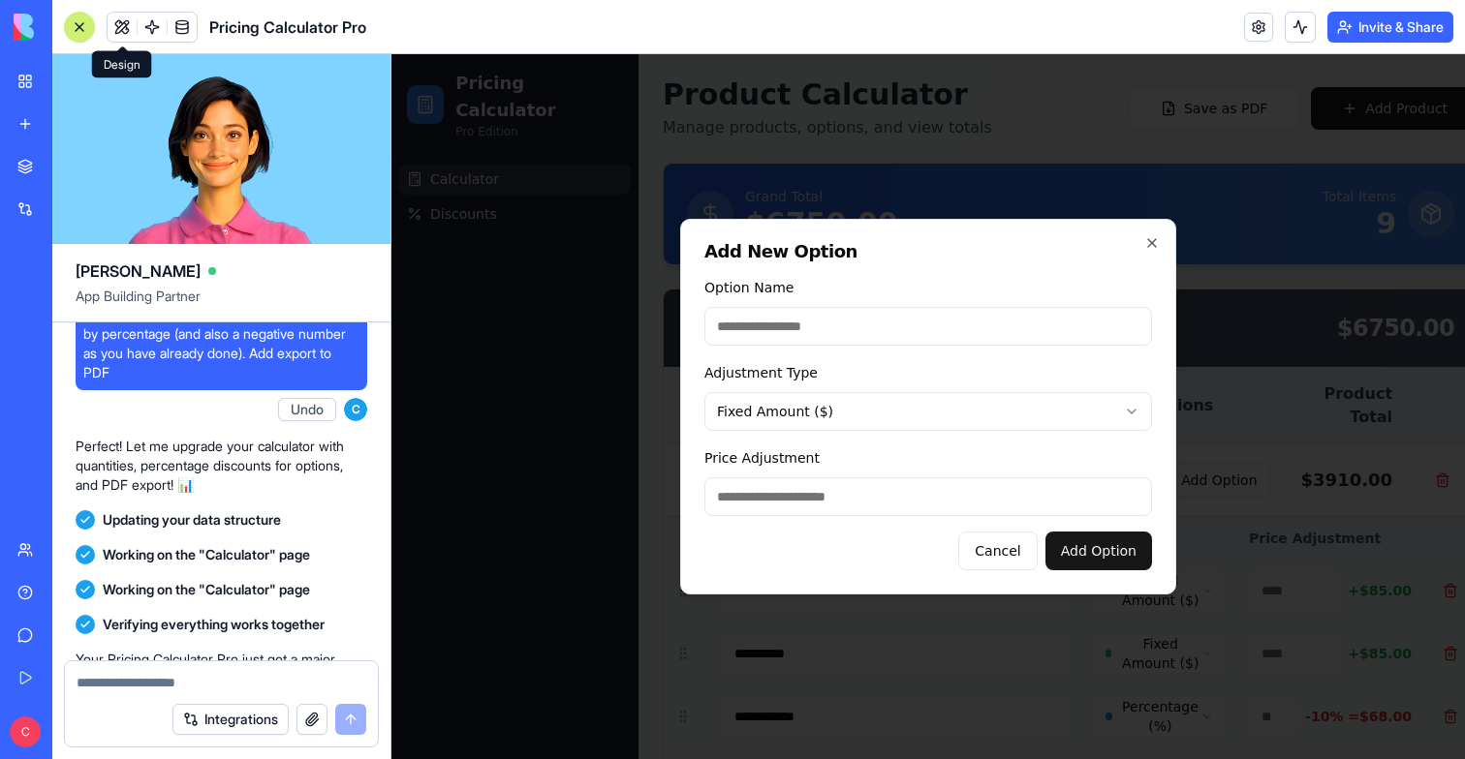
click at [856, 652] on div at bounding box center [927, 406] width 1073 height 705
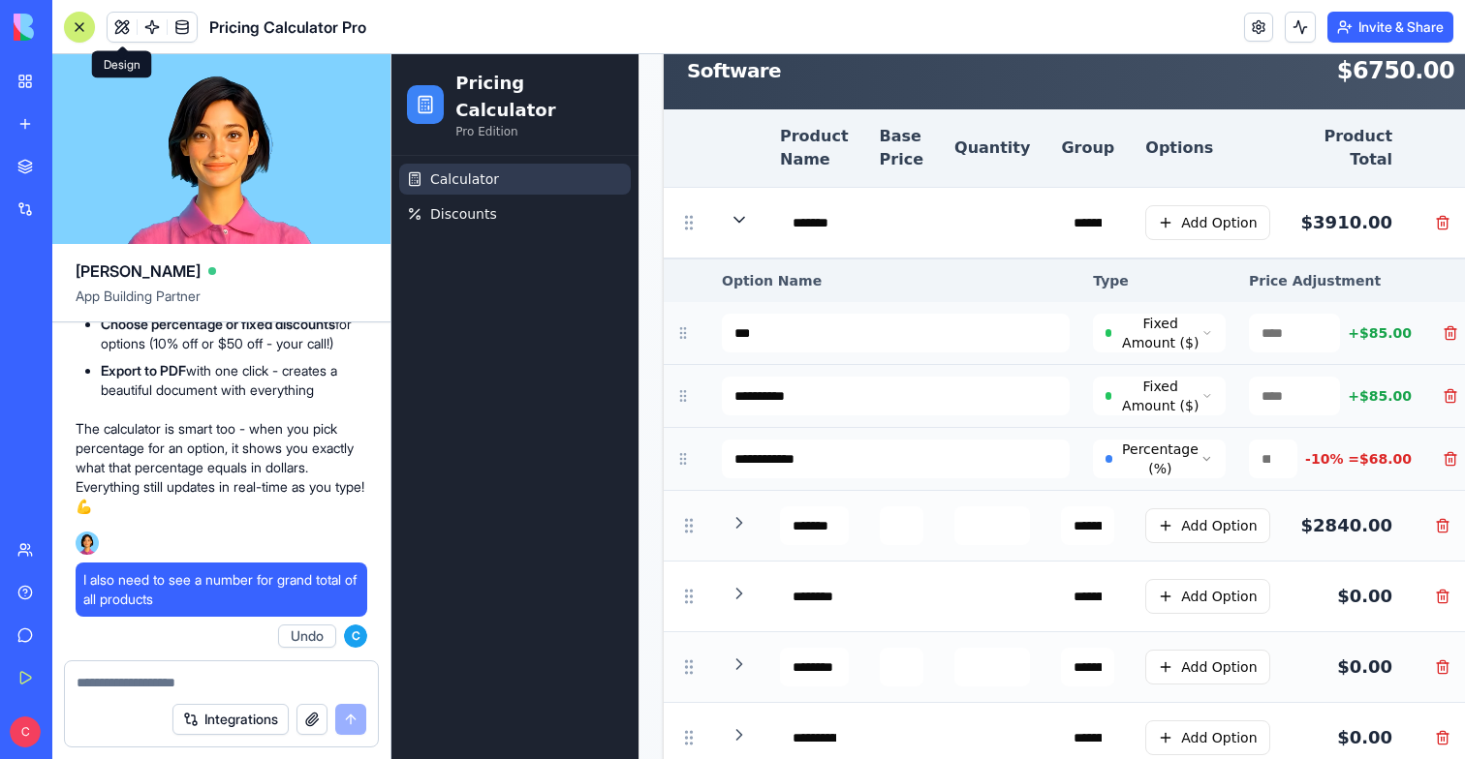
scroll to position [240, 0]
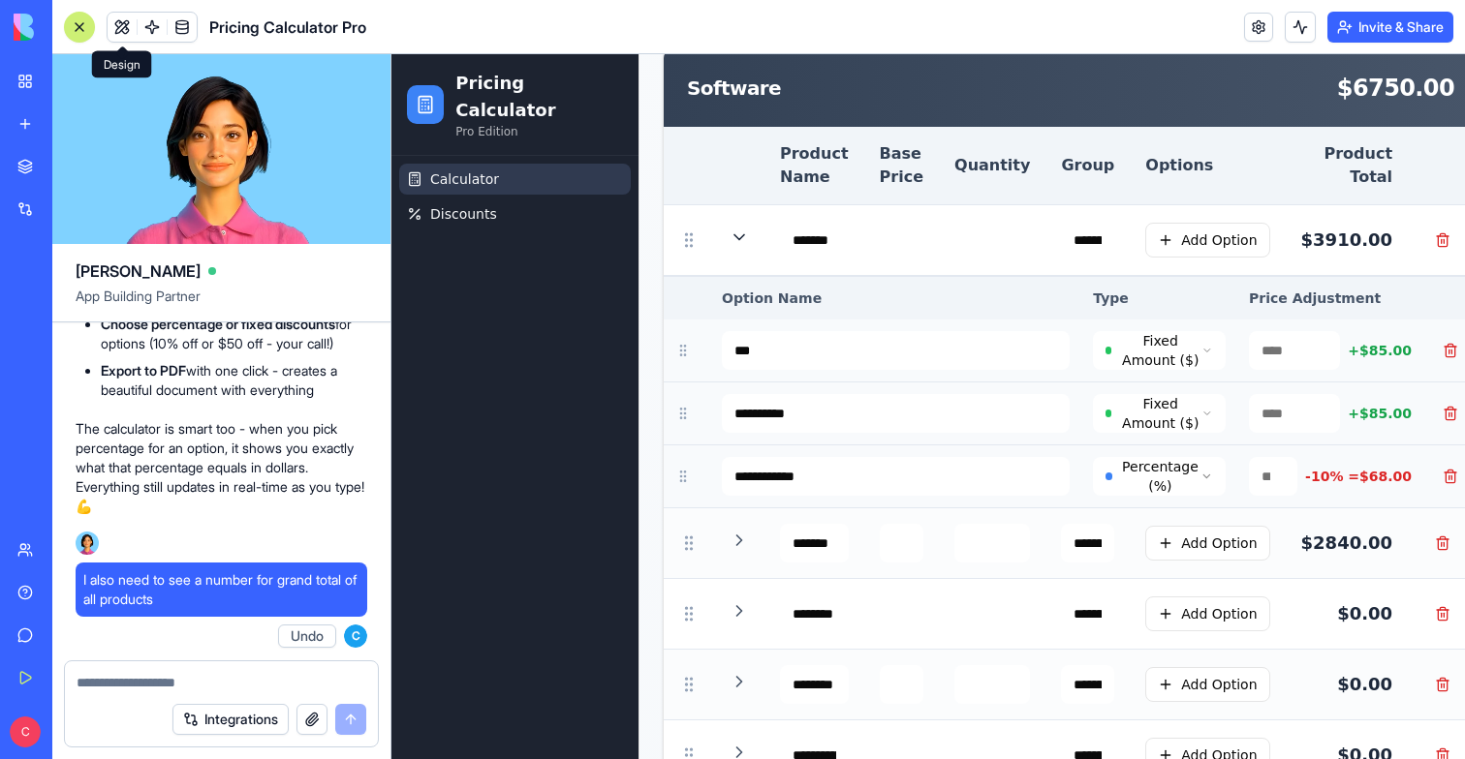
click at [739, 255] on td at bounding box center [739, 240] width 50 height 71
click at [742, 245] on icon at bounding box center [738, 237] width 19 height 19
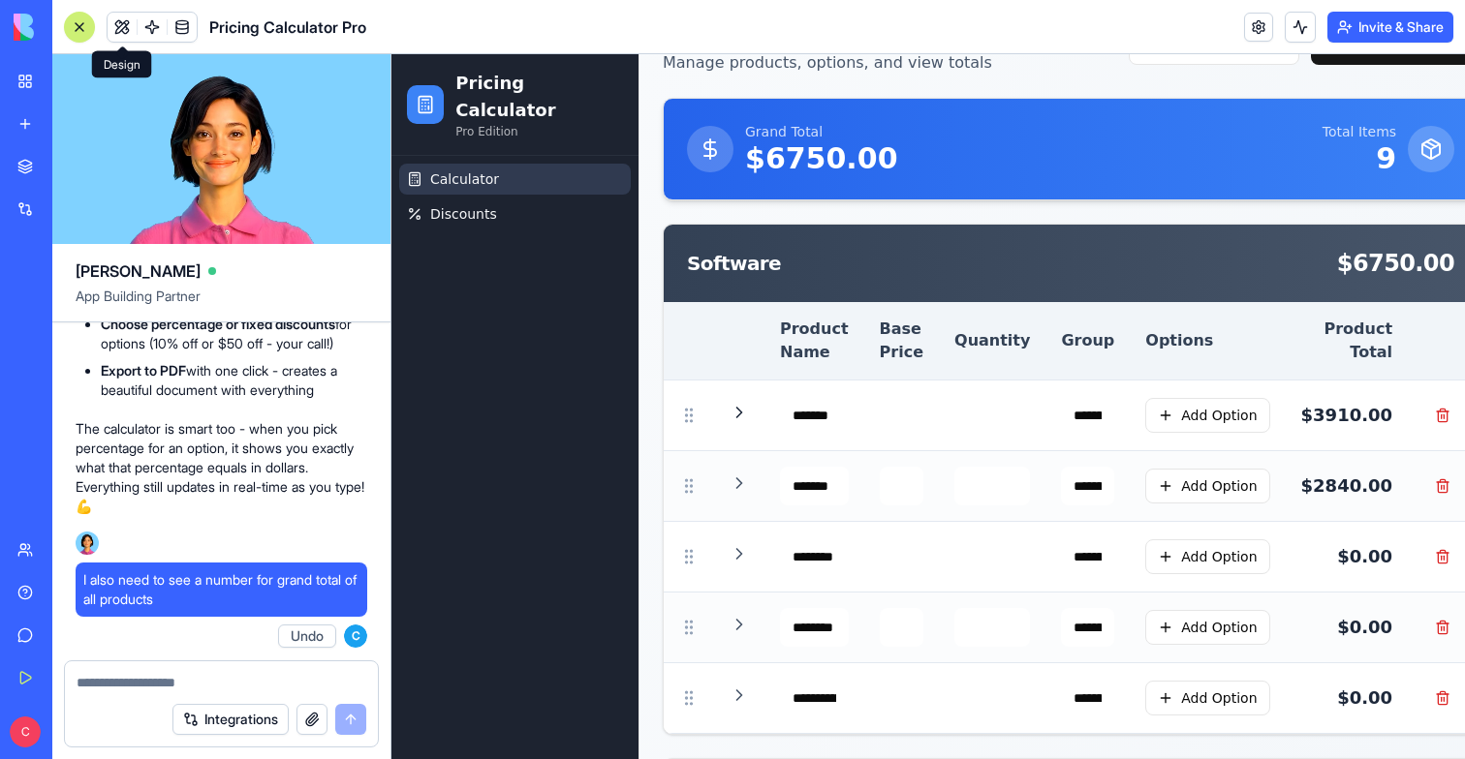
scroll to position [0, 0]
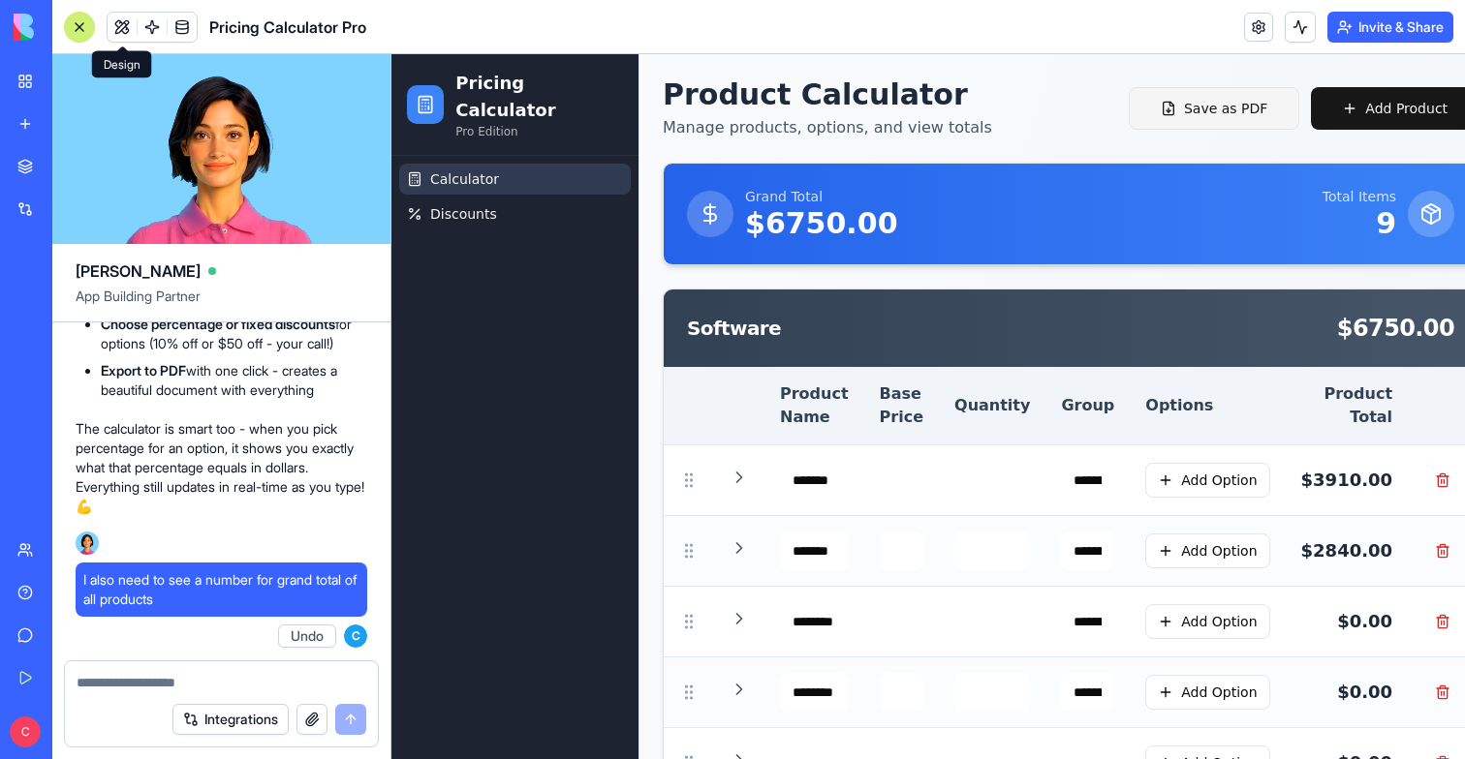
click at [1200, 114] on button "Save as PDF" at bounding box center [1214, 108] width 170 height 43
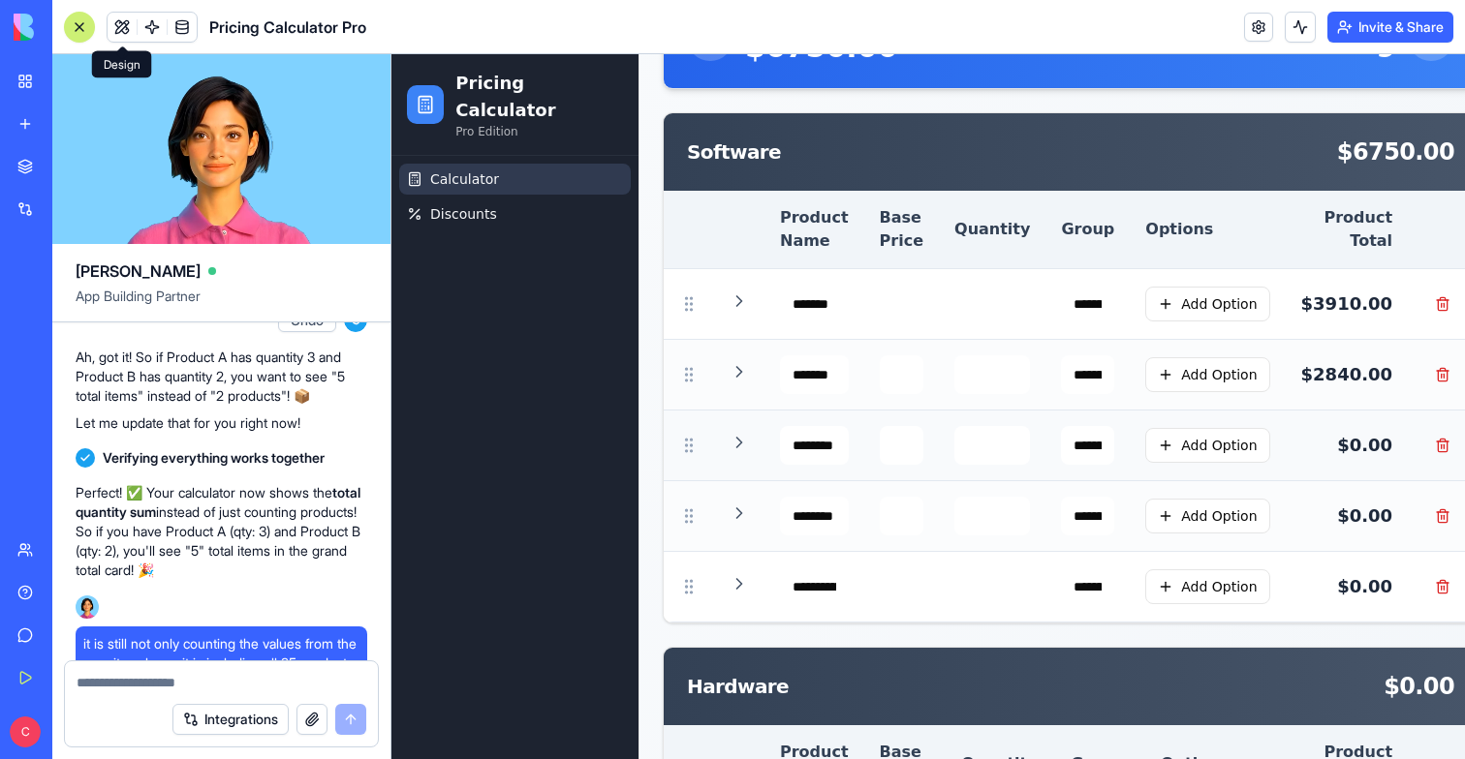
scroll to position [183, 0]
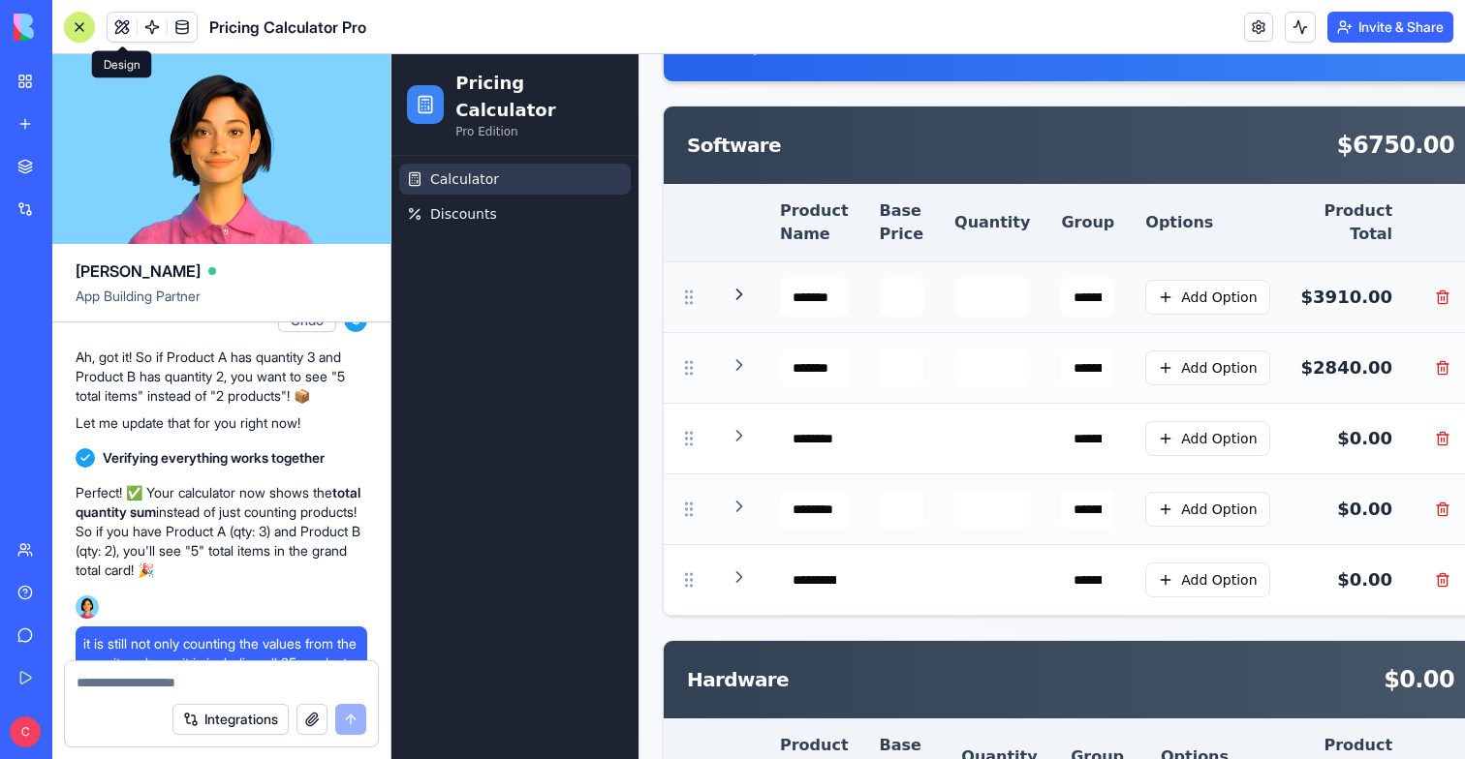
click at [742, 291] on icon at bounding box center [738, 294] width 19 height 19
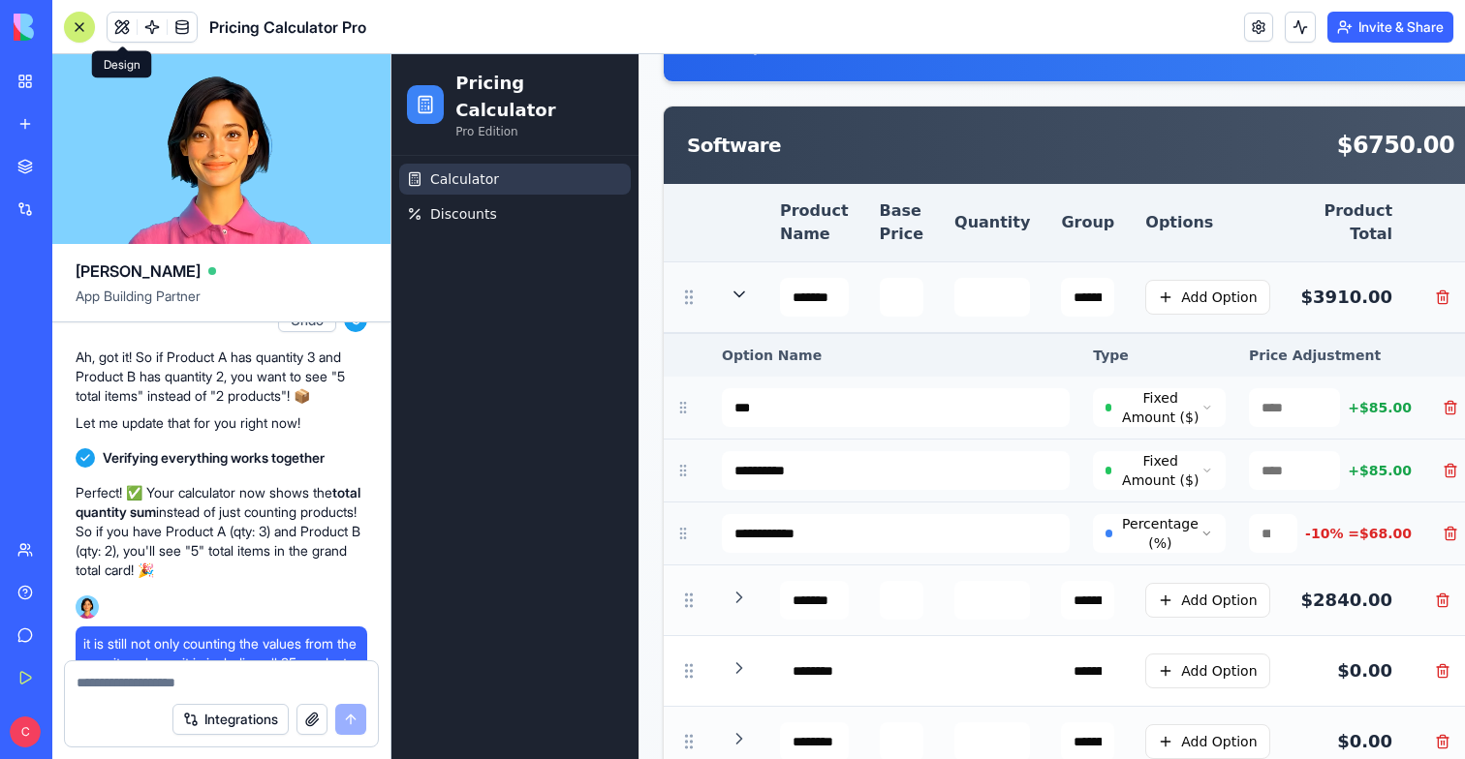
click at [741, 291] on icon at bounding box center [738, 294] width 19 height 19
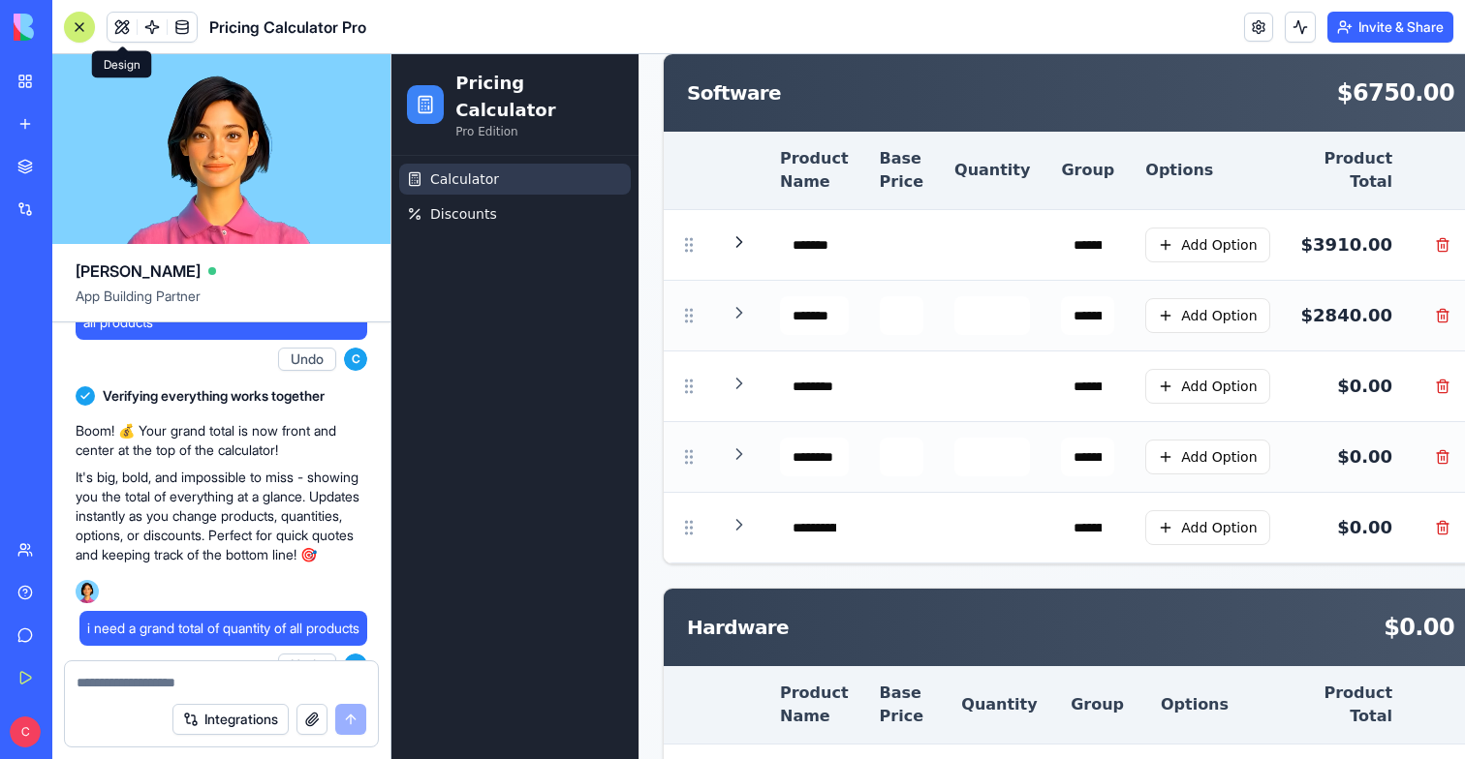
scroll to position [0, 0]
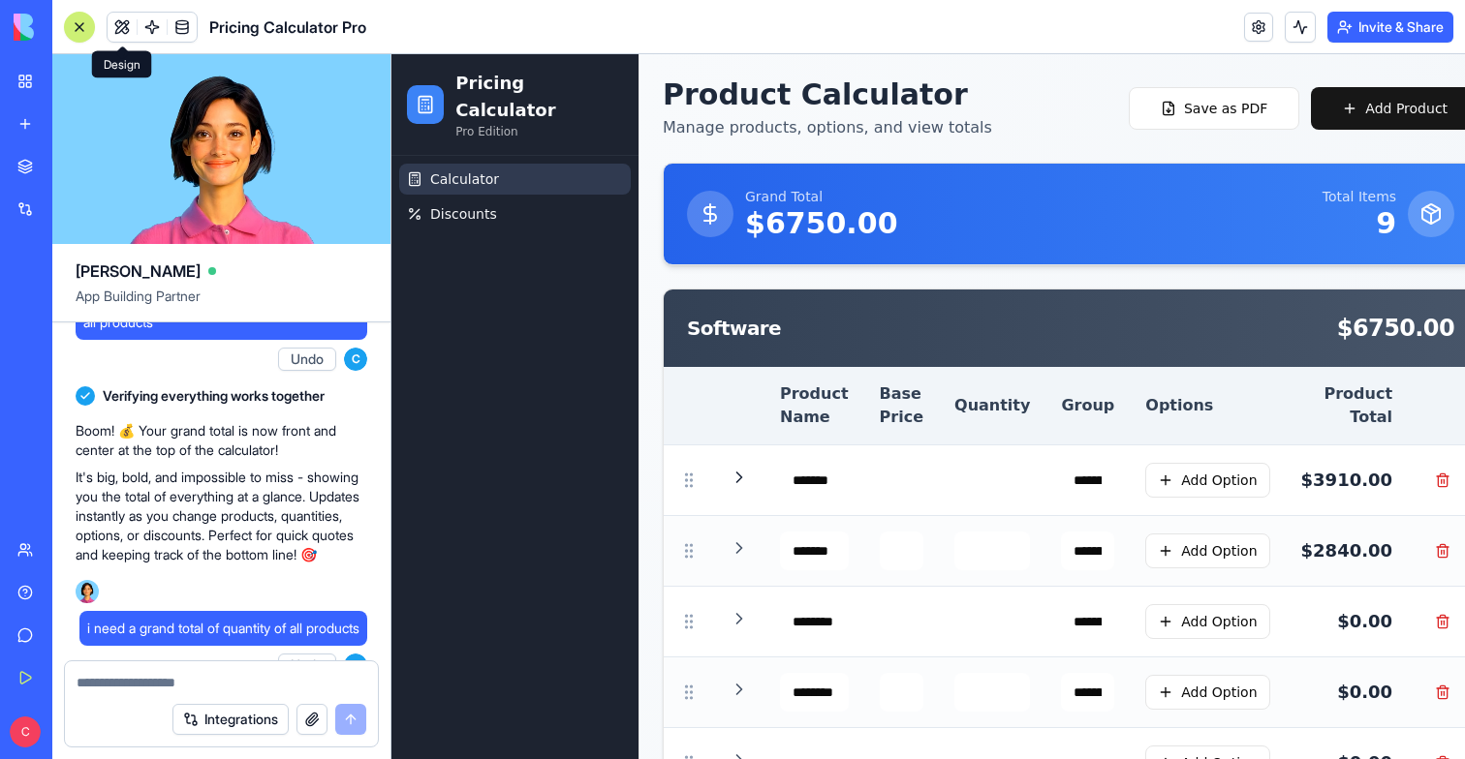
click at [1222, 86] on div "Product Calculator Manage products, options, and view totals Save as PDF Add Pr…" at bounding box center [1071, 108] width 816 height 62
click at [1213, 102] on button "Save as PDF" at bounding box center [1214, 108] width 170 height 43
click at [470, 205] on ul "Calculator Discounts" at bounding box center [514, 196] width 247 height 81
click at [480, 204] on span "Discounts" at bounding box center [463, 213] width 67 height 19
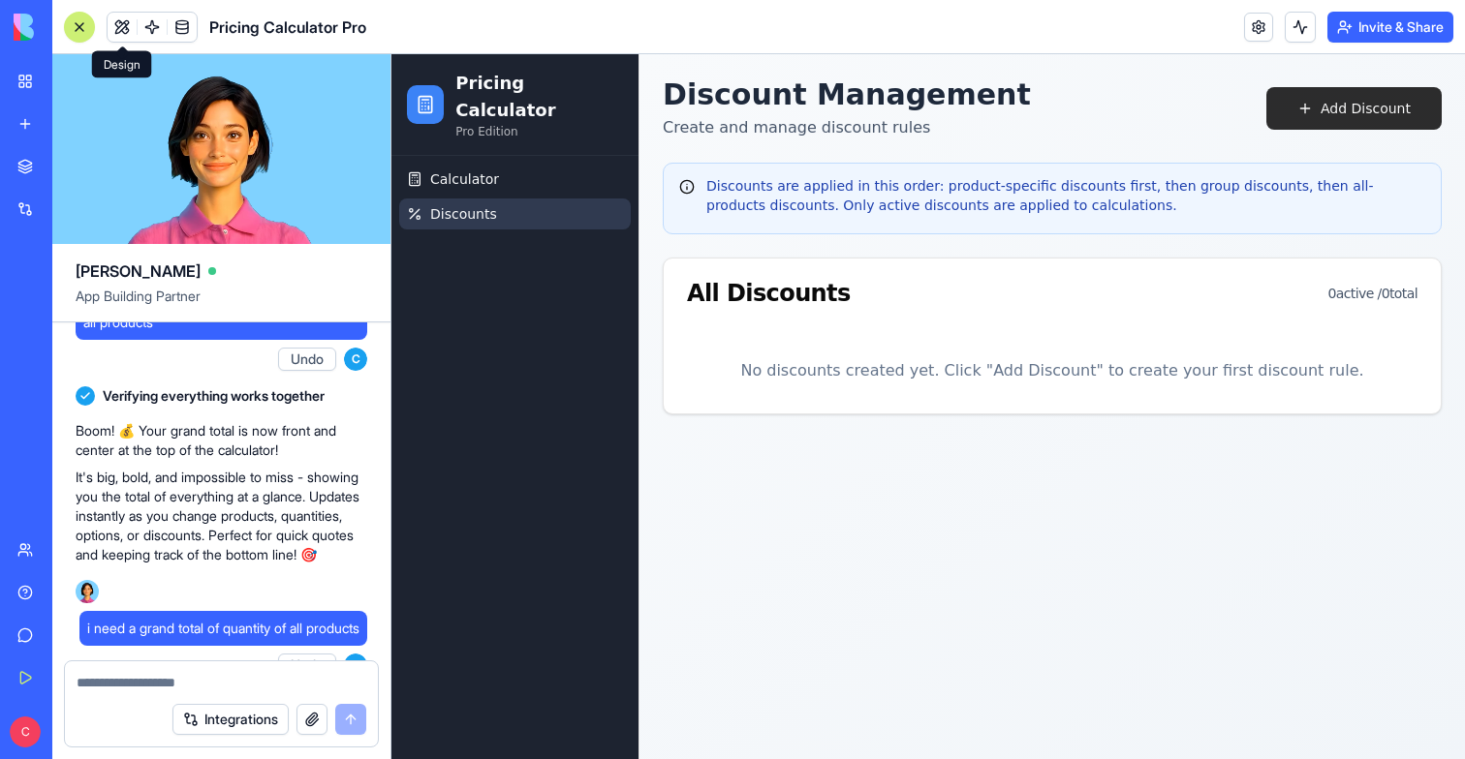
click at [1364, 106] on button "Add Discount" at bounding box center [1353, 108] width 175 height 43
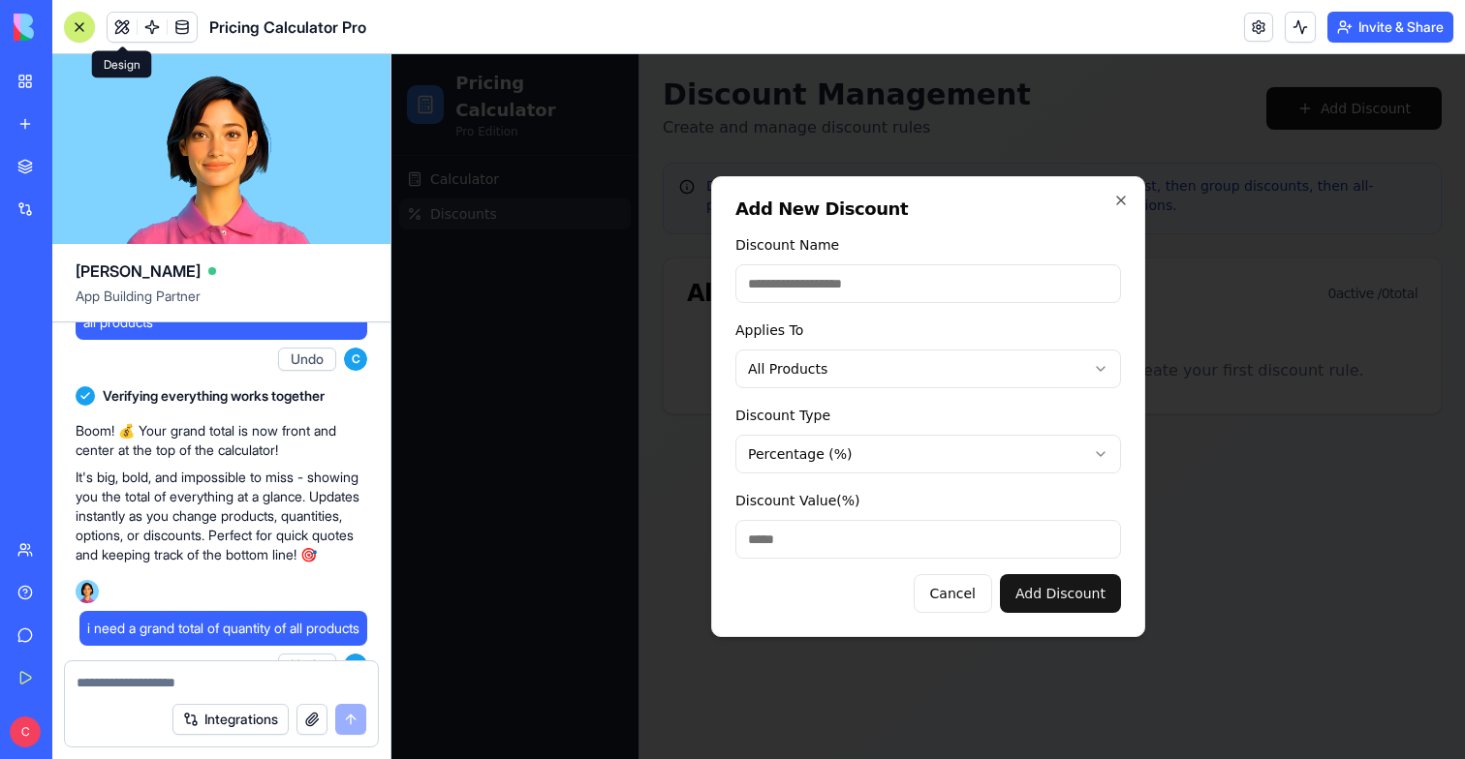
click at [1196, 476] on div at bounding box center [927, 406] width 1073 height 705
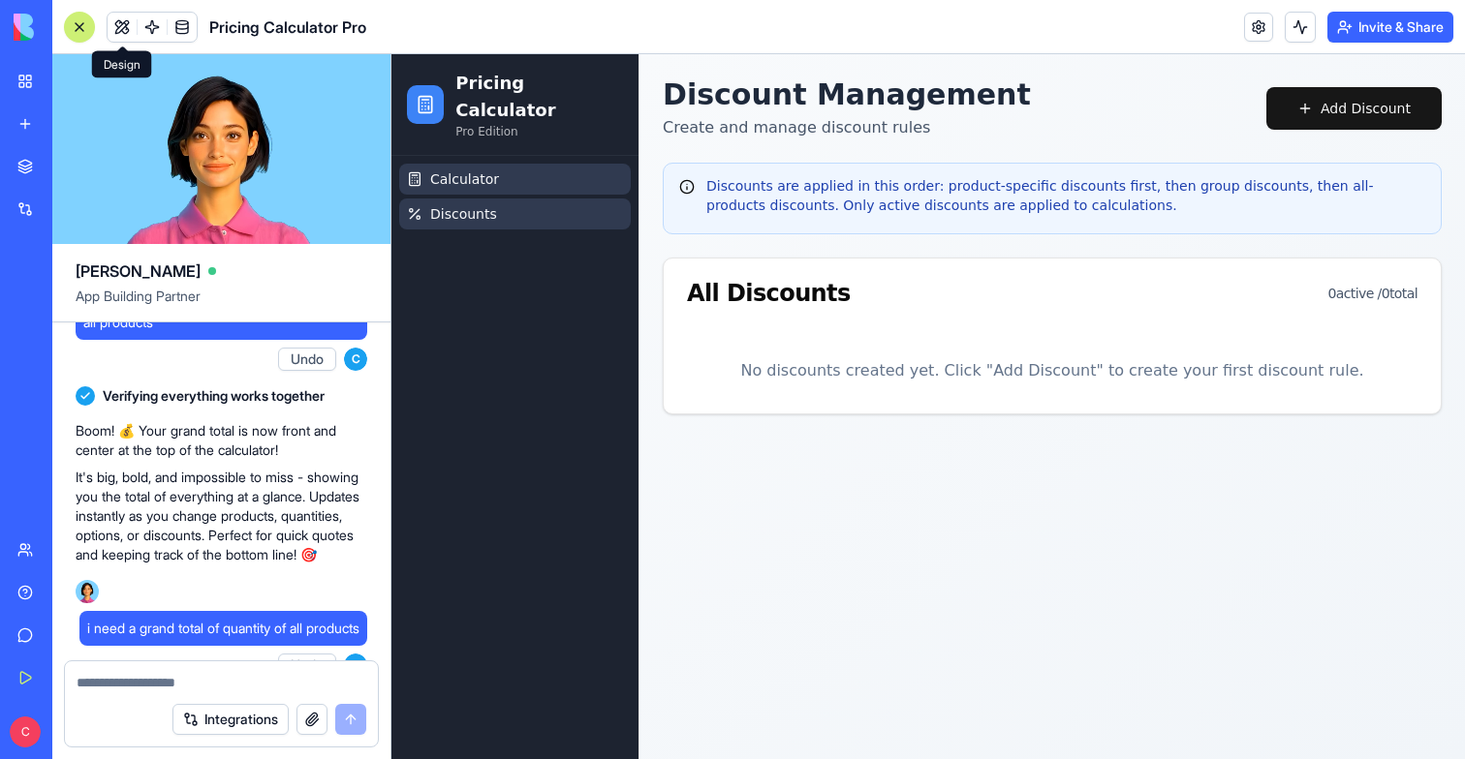
click at [481, 170] on span "Calculator" at bounding box center [464, 179] width 69 height 19
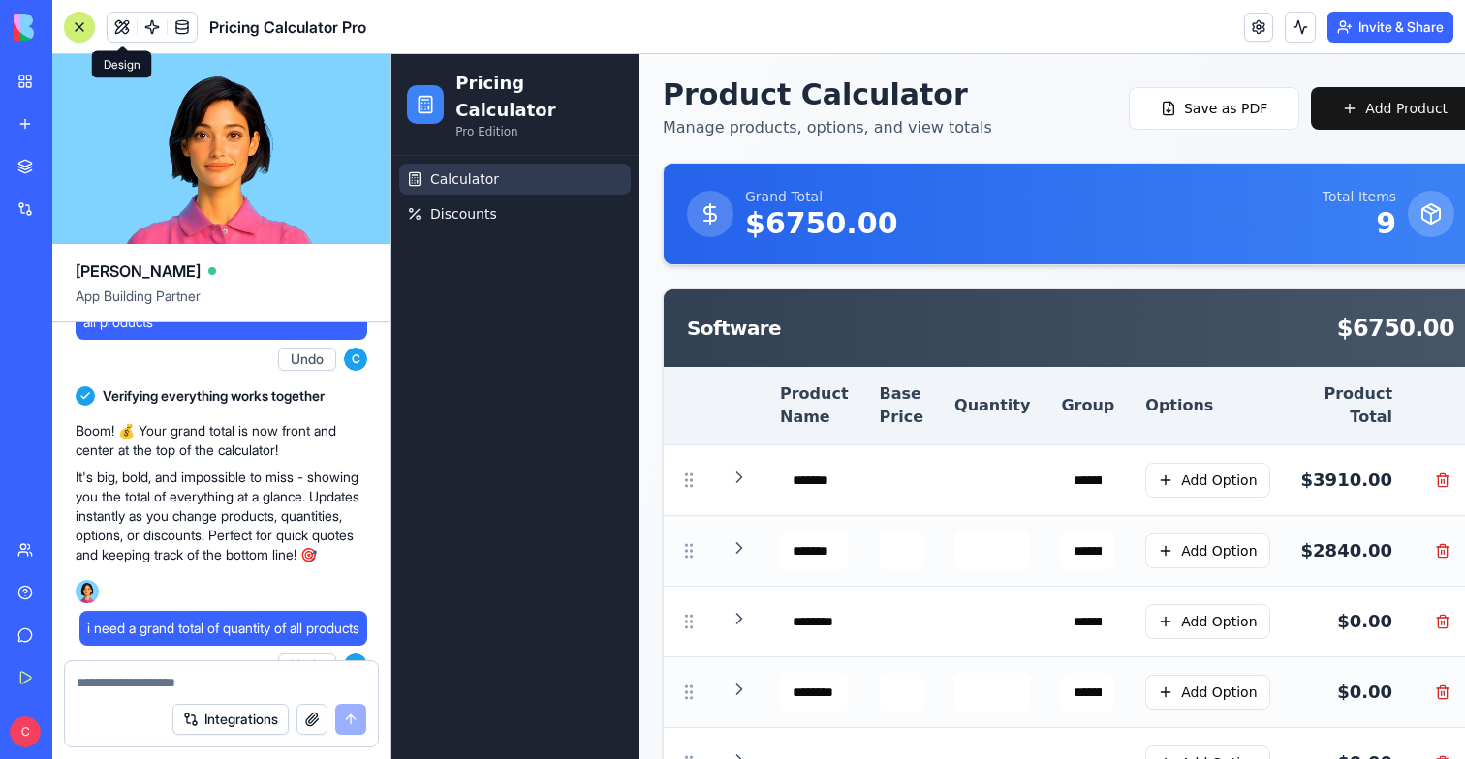
click at [1334, 258] on div "Grand Total $ 6750.00 Total Items 9" at bounding box center [1071, 214] width 814 height 101
drag, startPoint x: 1333, startPoint y: 248, endPoint x: 1388, endPoint y: 248, distance: 55.2
click at [1388, 248] on div "Grand Total $ 6750.00 Total Items 9" at bounding box center [1071, 214] width 814 height 101
click at [1353, 222] on p "9" at bounding box center [1359, 223] width 74 height 35
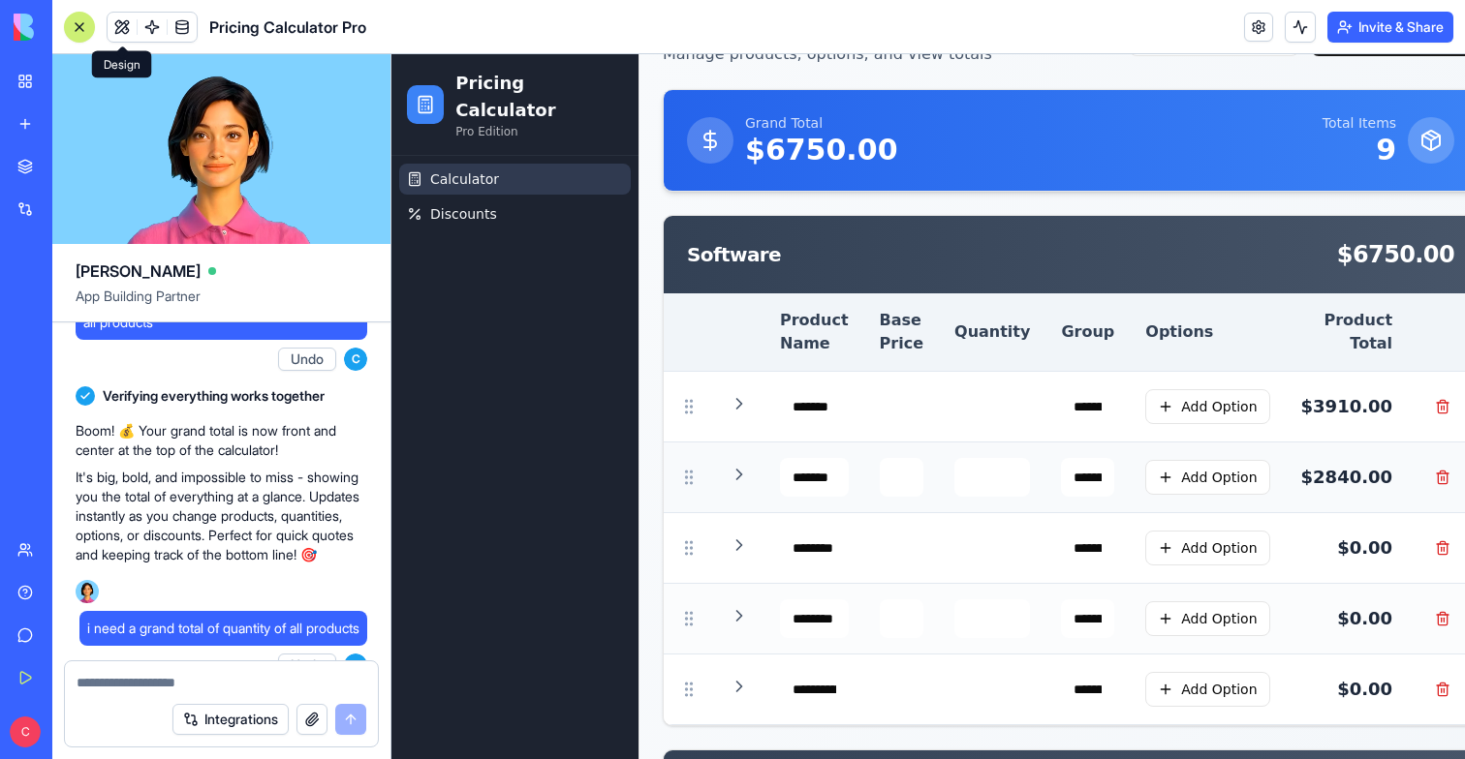
scroll to position [81, 0]
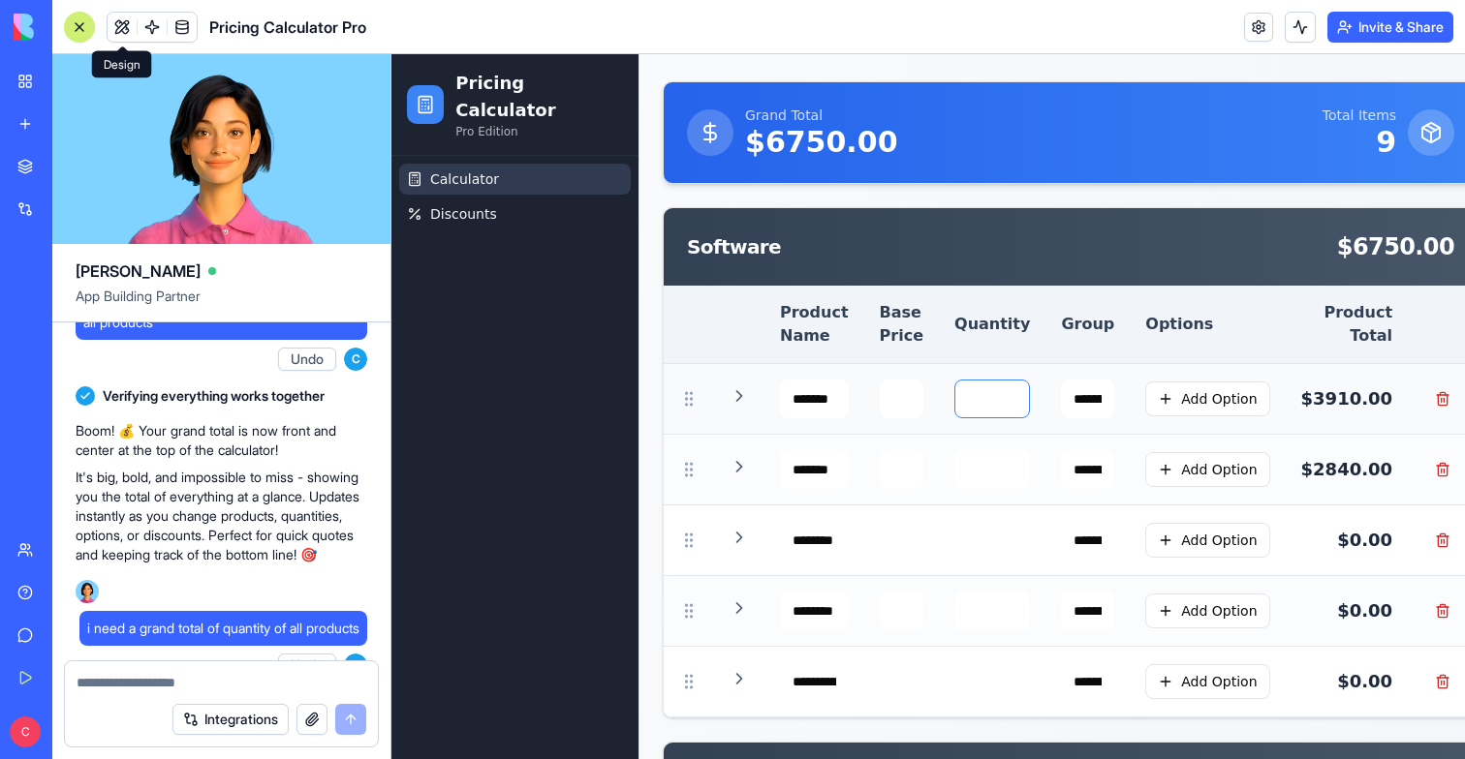
click at [960, 409] on input "*" at bounding box center [992, 399] width 76 height 39
click at [966, 389] on input "*" at bounding box center [992, 399] width 76 height 39
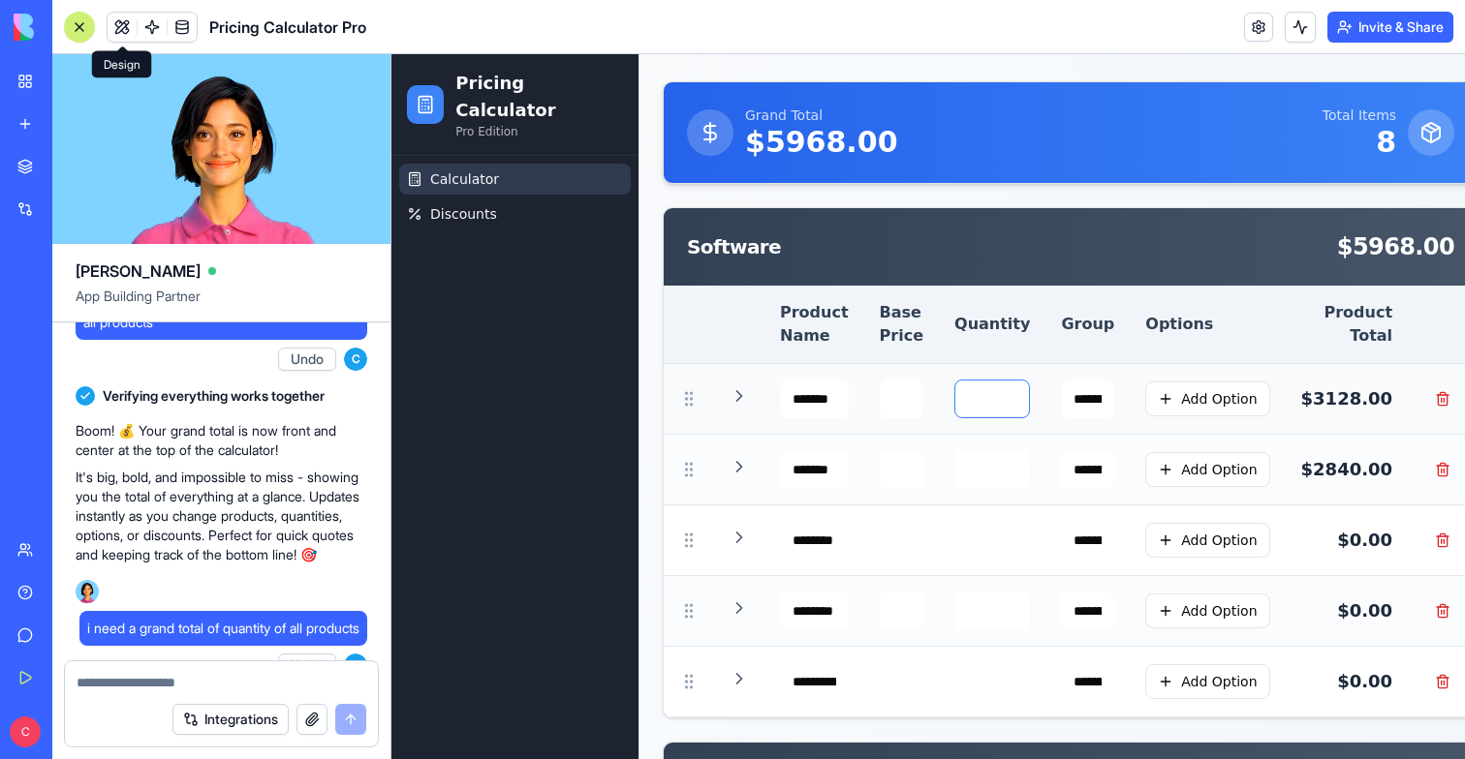
type input "*"
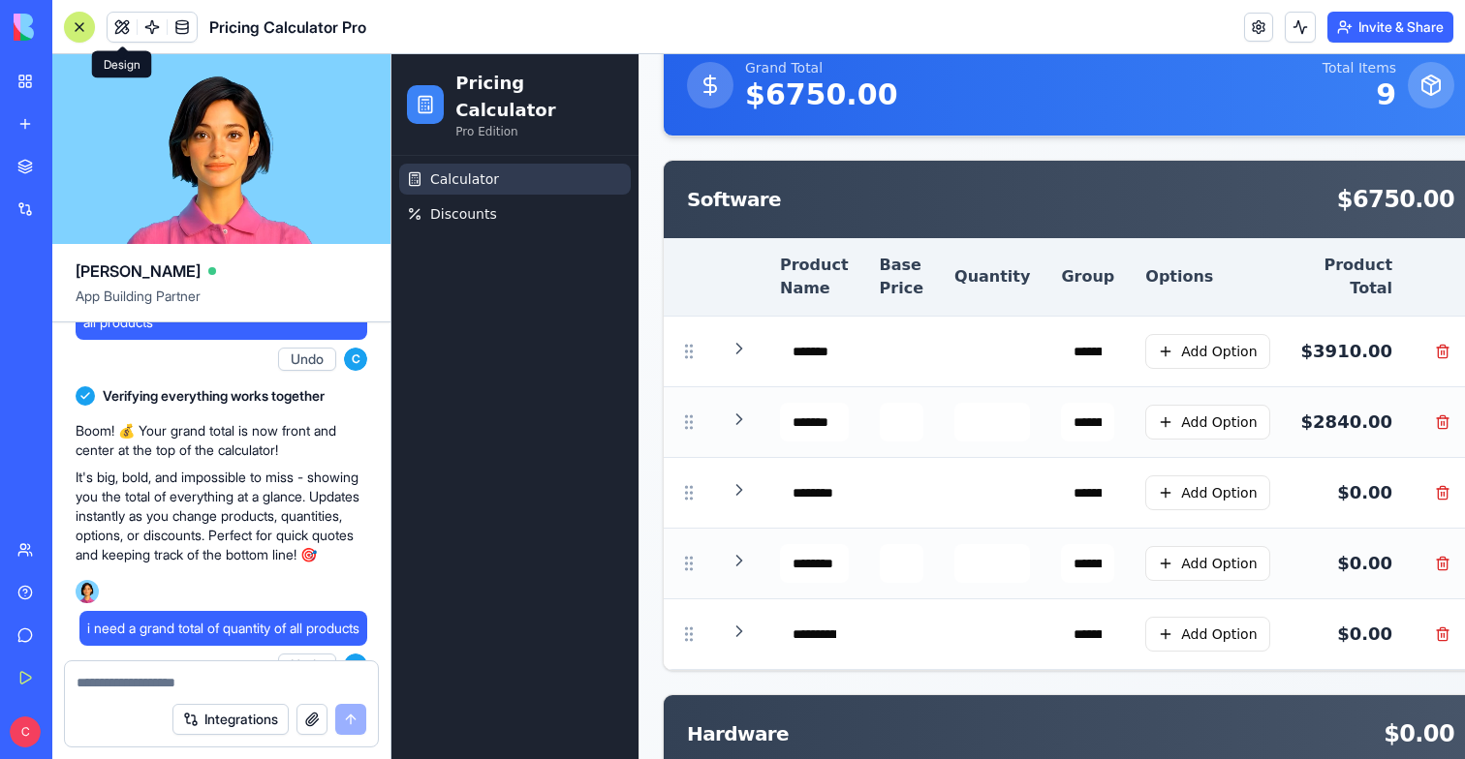
scroll to position [135, 0]
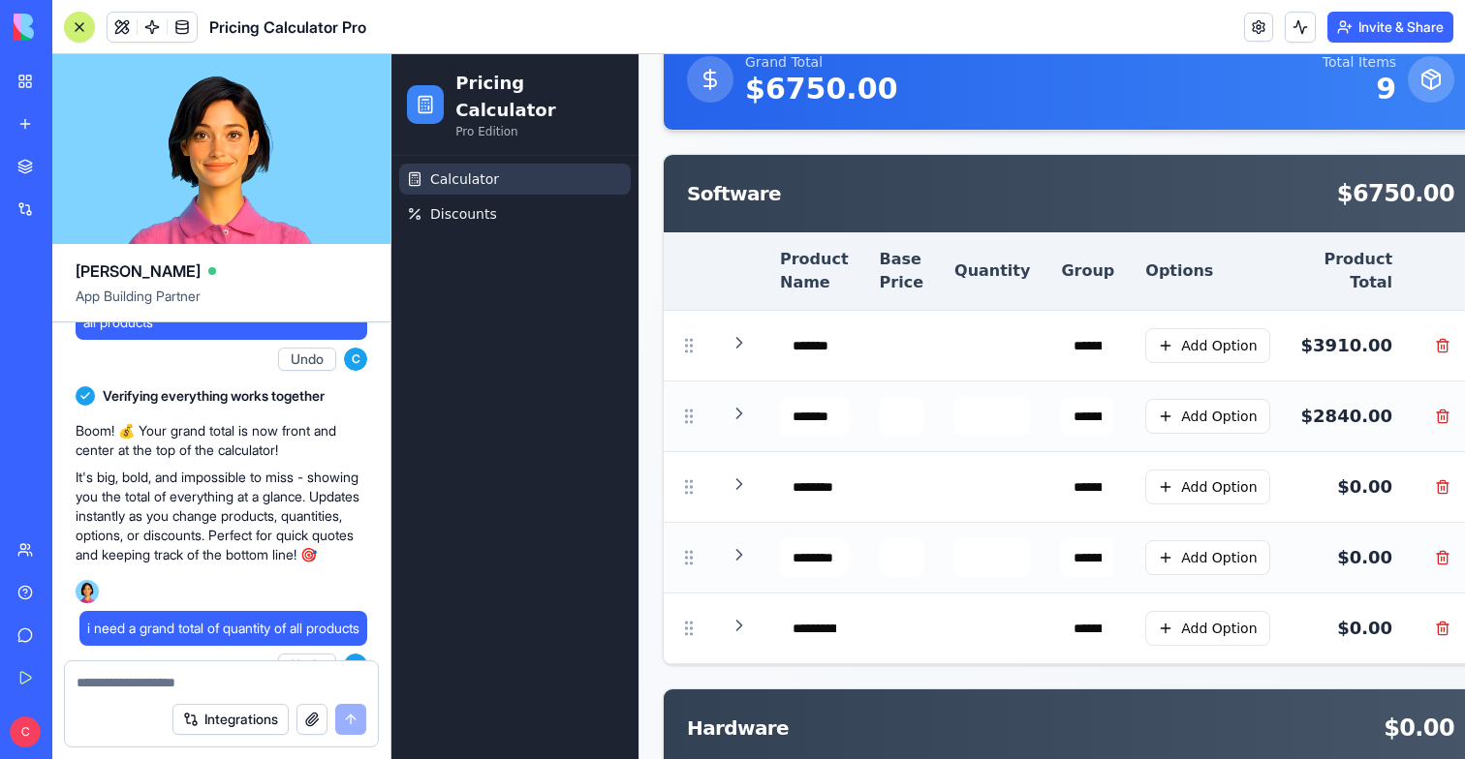
click at [75, 19] on div at bounding box center [79, 26] width 15 height 15
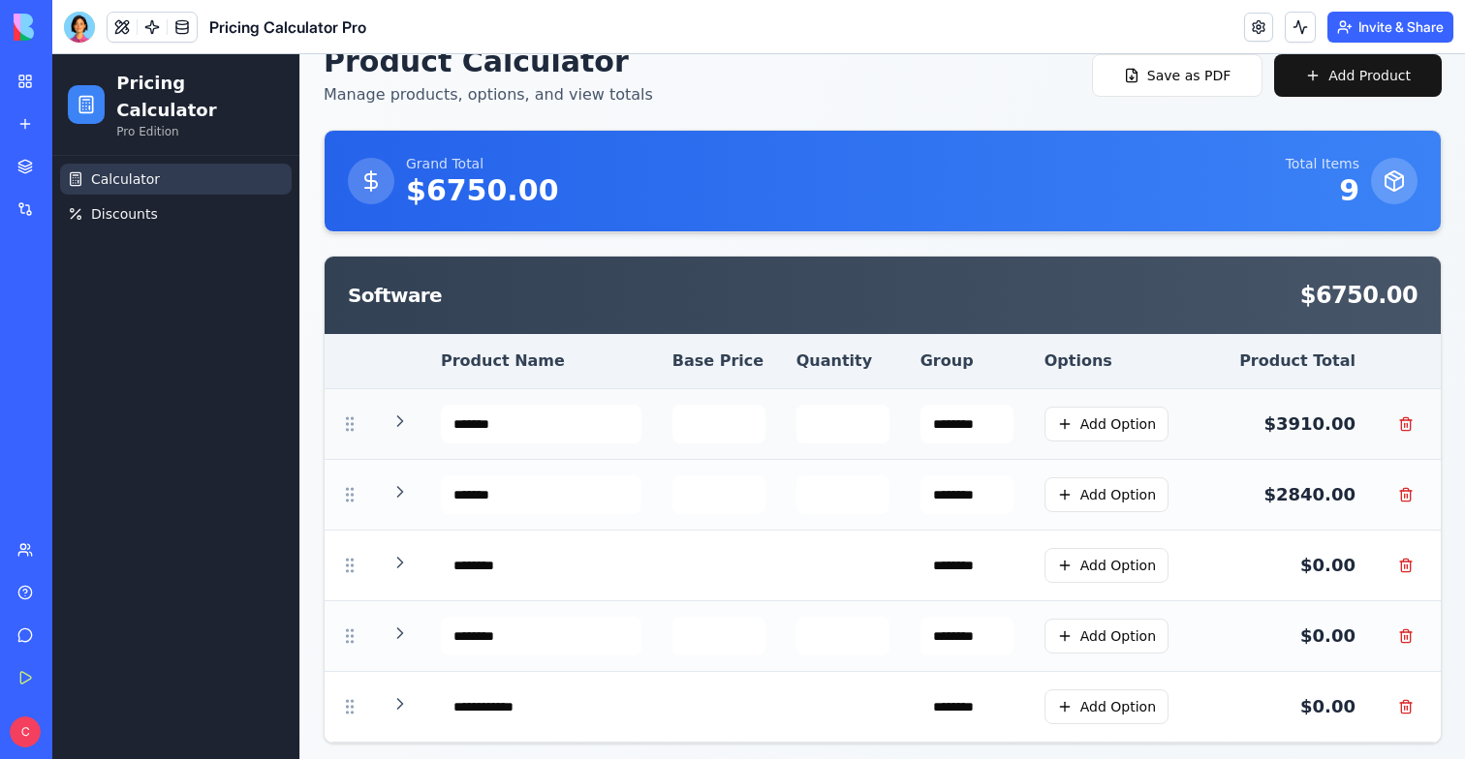
scroll to position [0, 0]
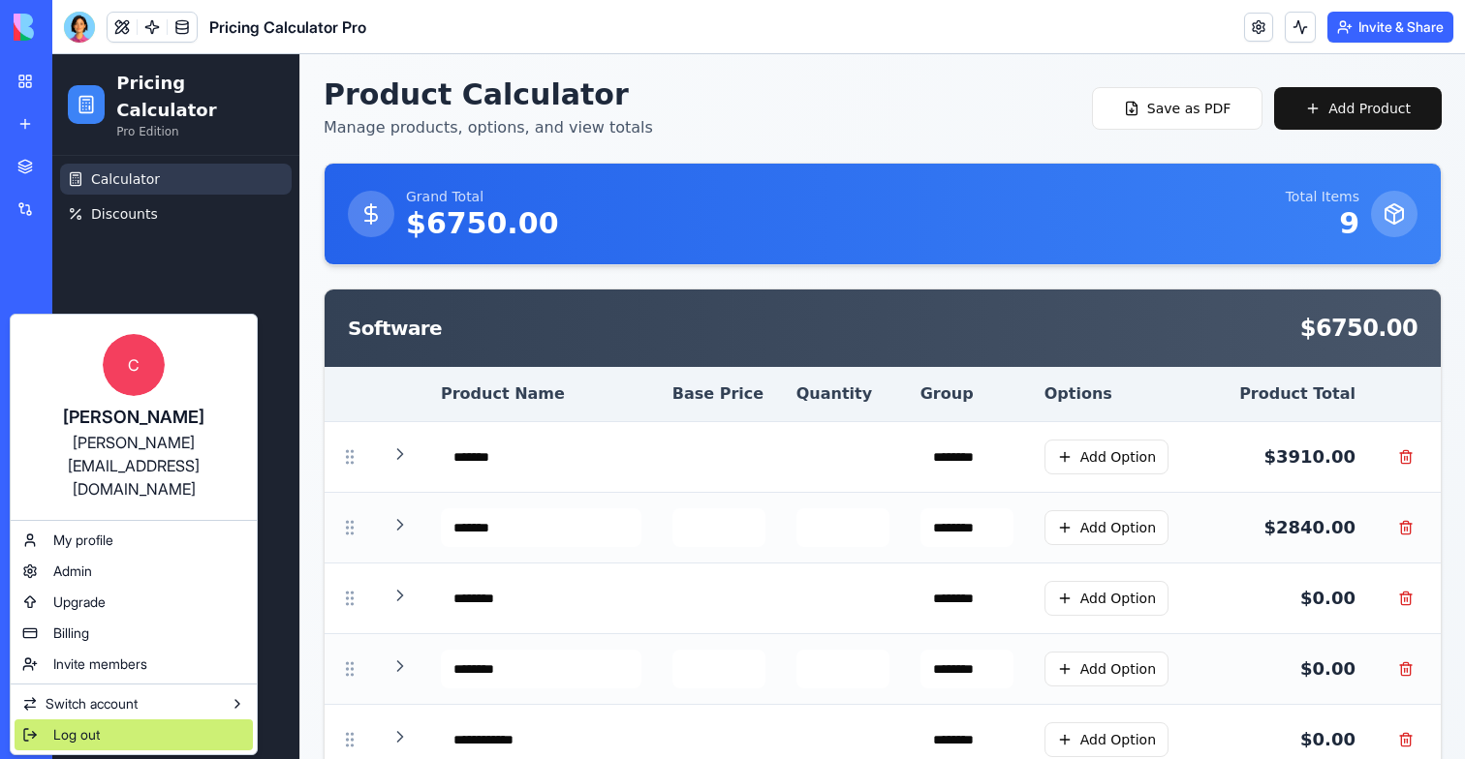
click at [65, 726] on span "Log out" at bounding box center [76, 735] width 46 height 19
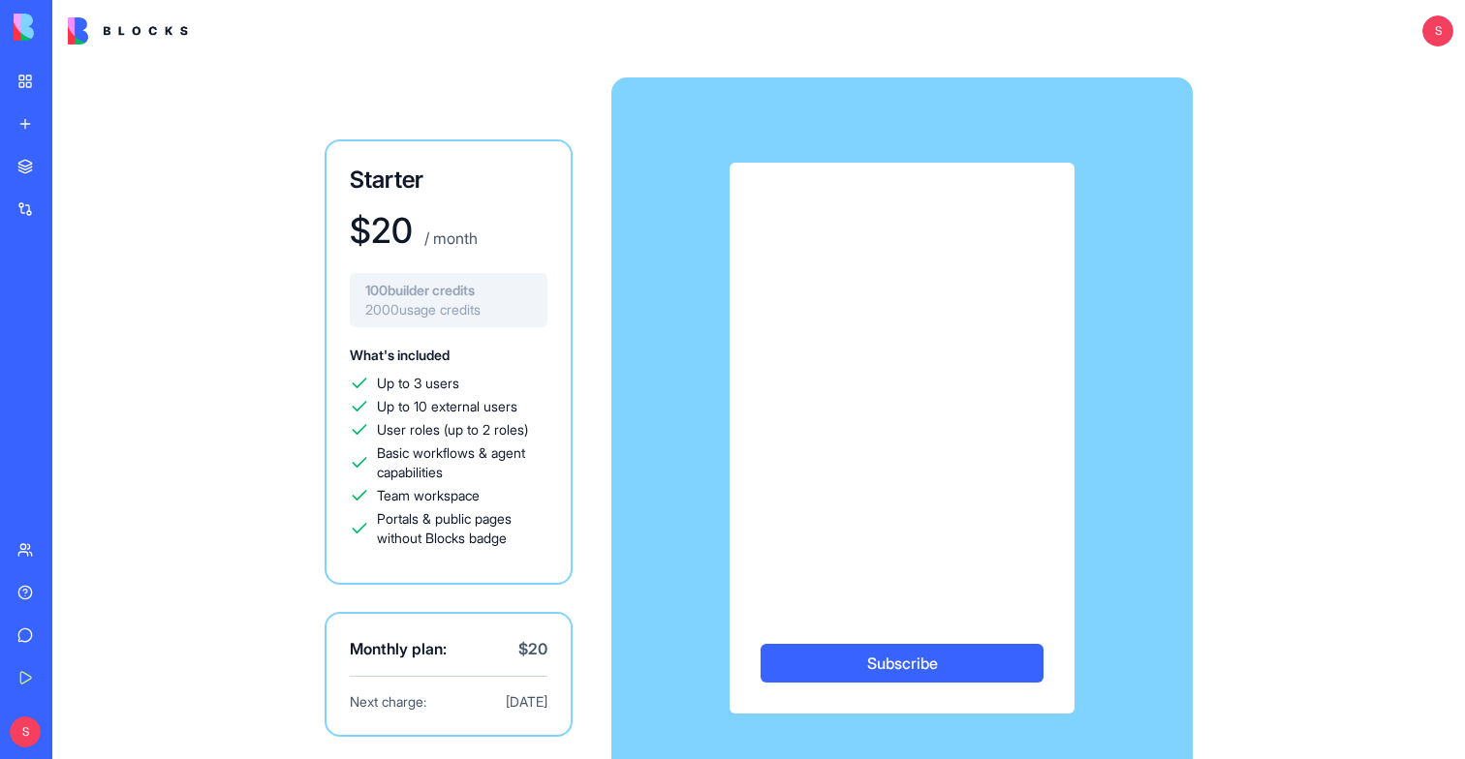
scroll to position [55, 0]
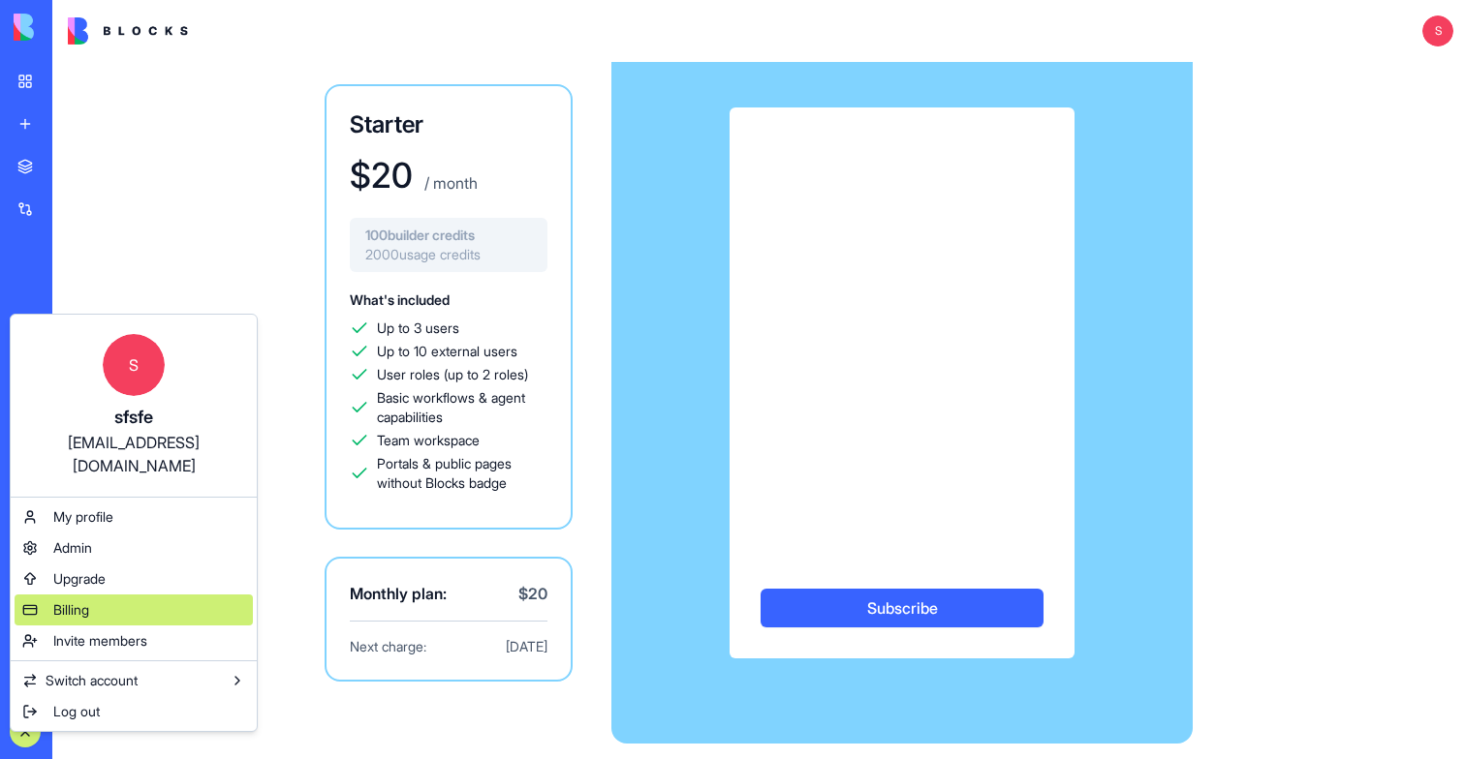
click at [75, 601] on span "Billing" at bounding box center [71, 610] width 36 height 19
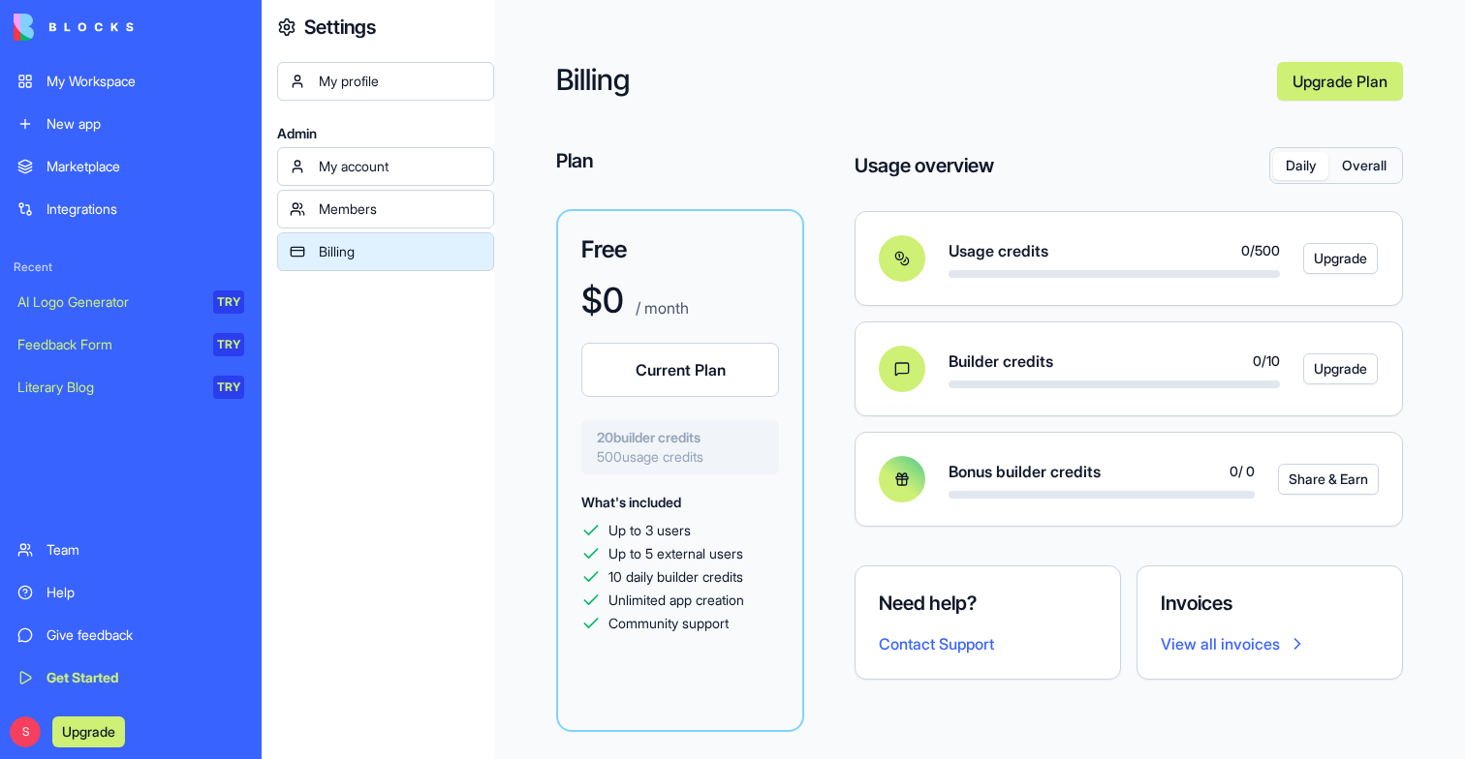
click at [1359, 181] on div "Daily Overall" at bounding box center [1336, 165] width 132 height 35
click at [1360, 172] on button "Overall" at bounding box center [1363, 166] width 71 height 28
click at [1301, 166] on button "Daily" at bounding box center [1300, 166] width 55 height 28
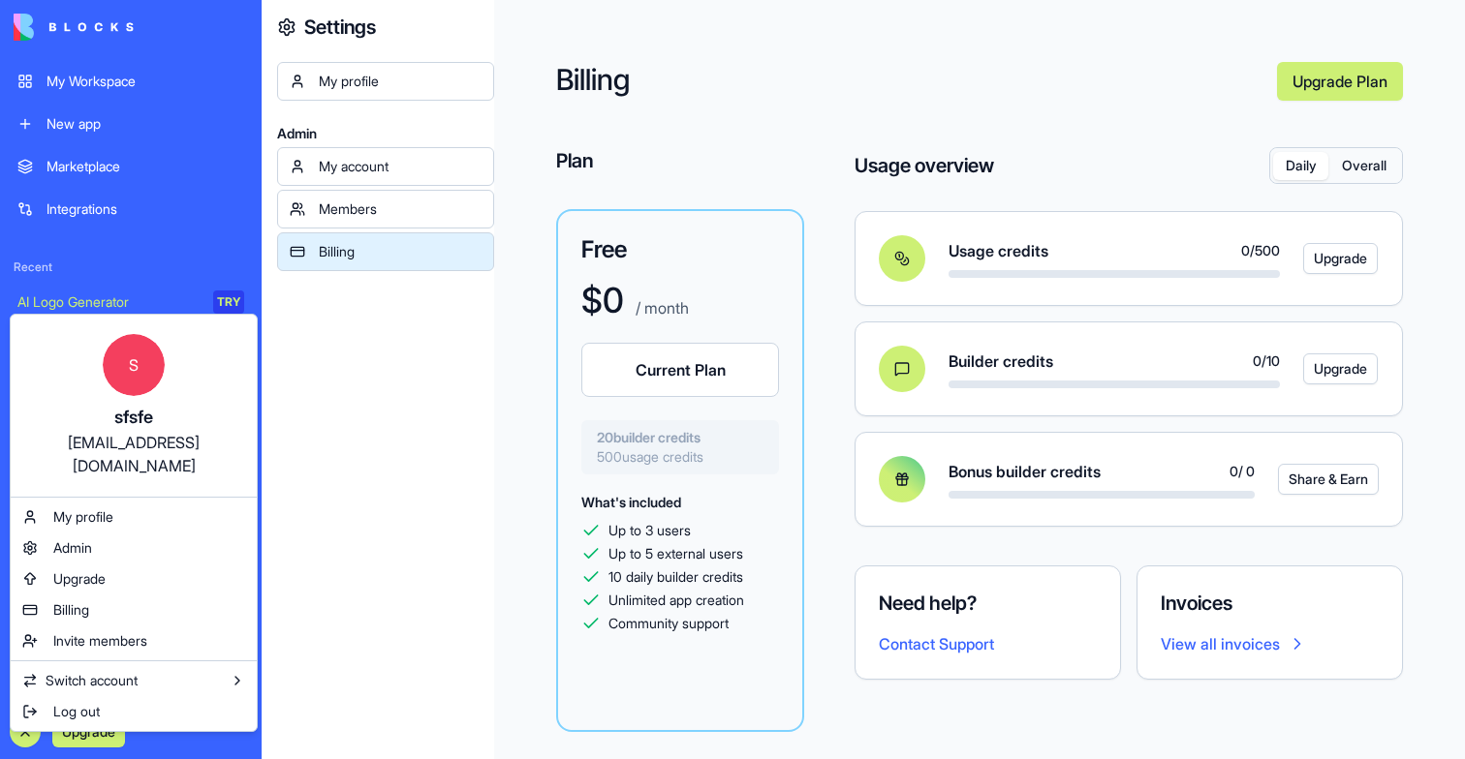
click at [349, 523] on html "My Workspace New app Marketplace Integrations Recent AI Logo Generator TRY Feed…" at bounding box center [732, 379] width 1465 height 759
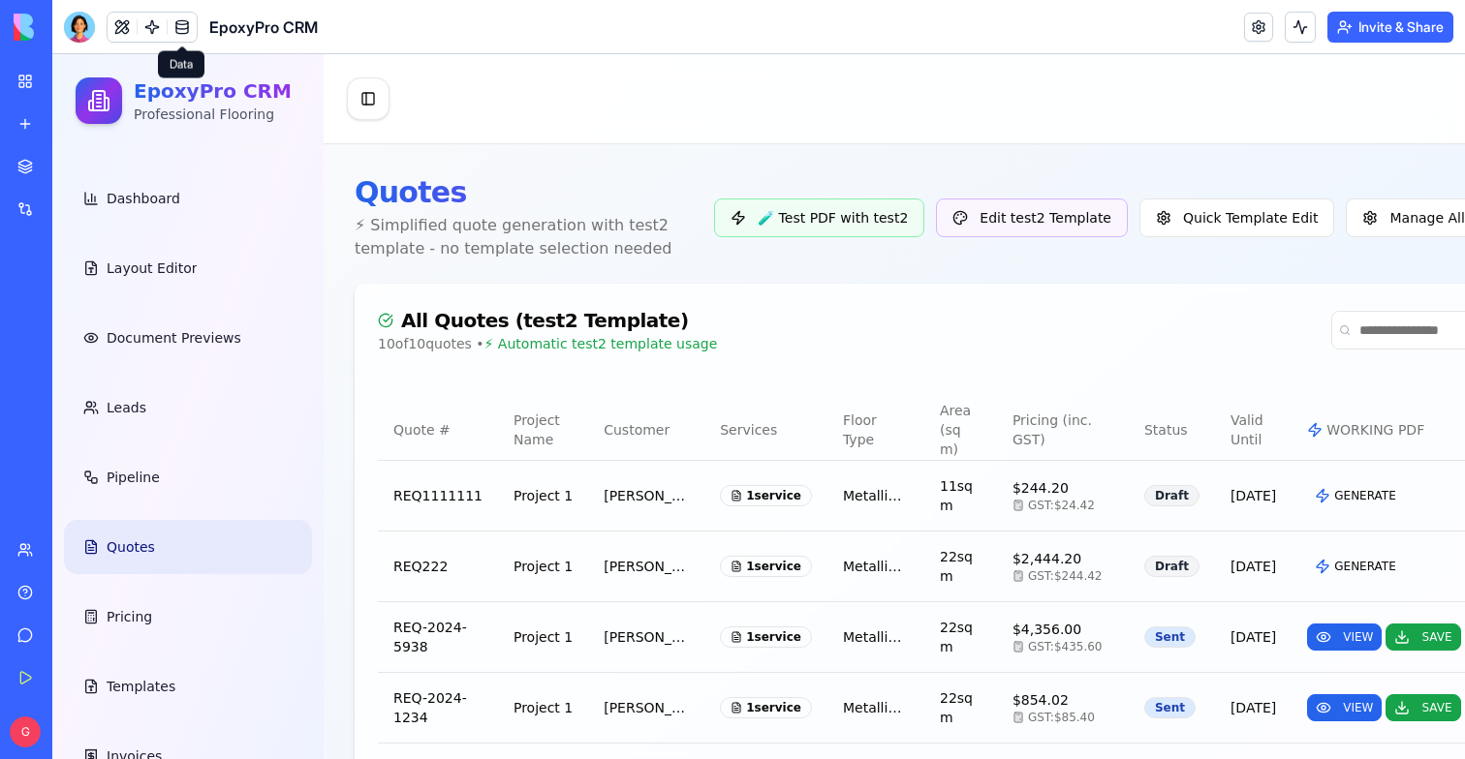
scroll to position [653, 0]
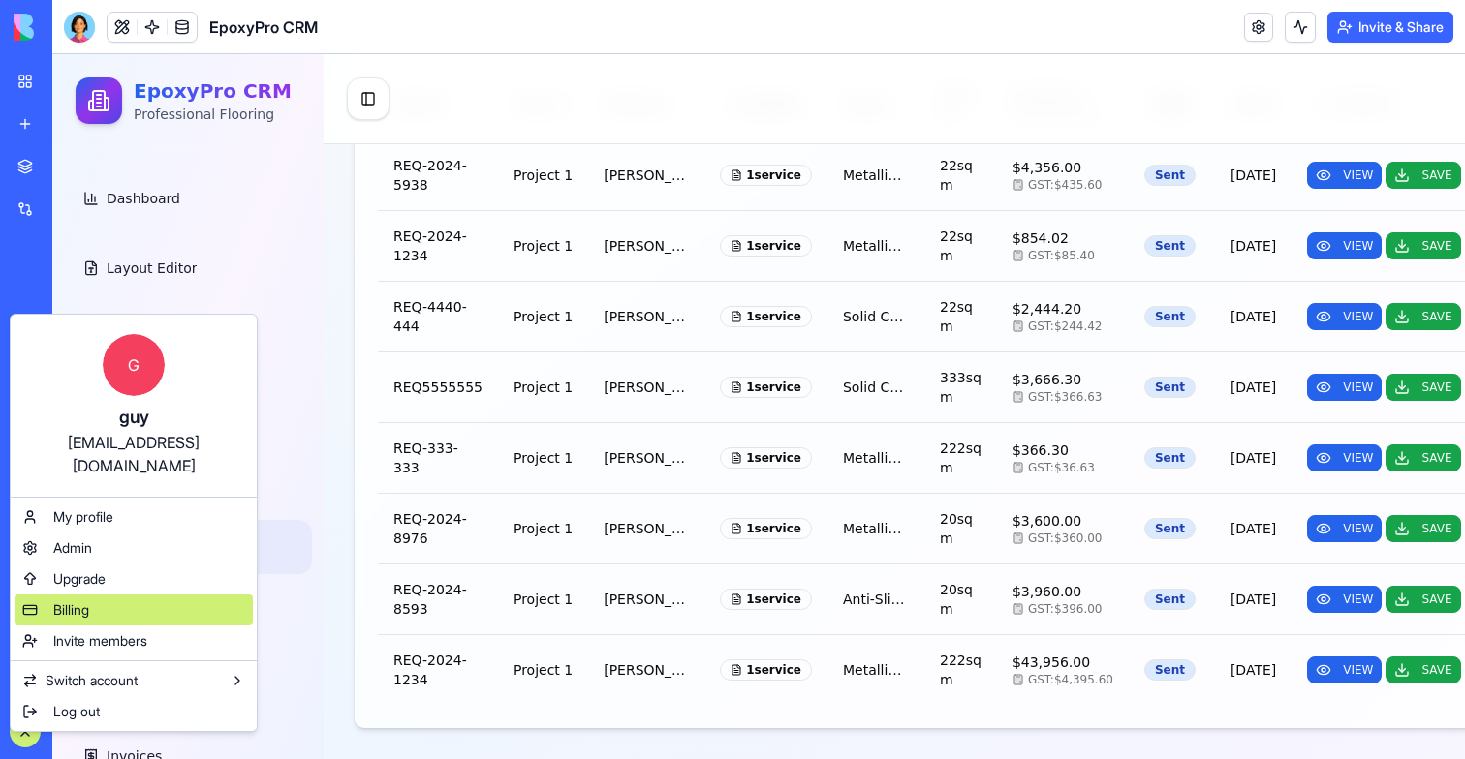
click at [78, 601] on span "Billing" at bounding box center [71, 610] width 36 height 19
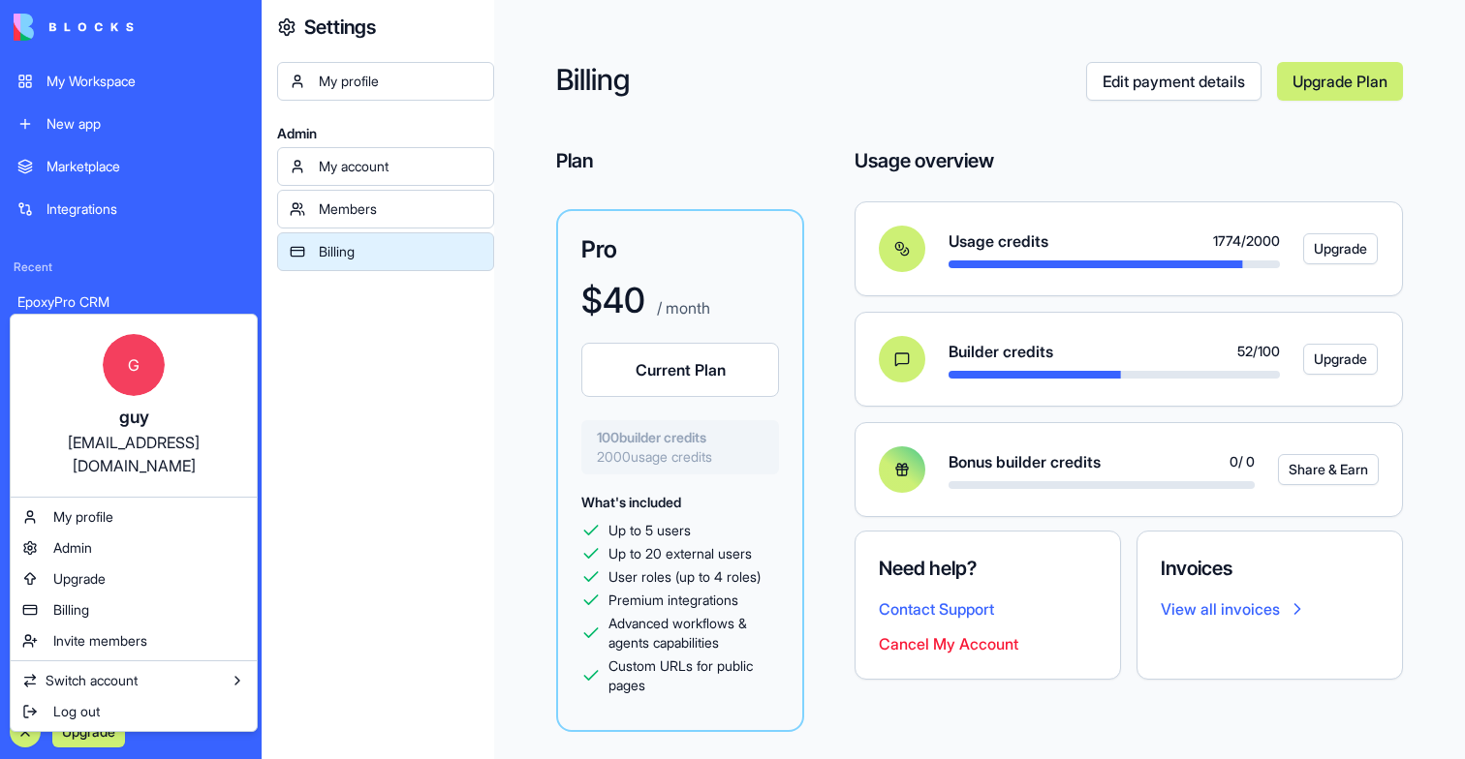
click at [22, 732] on html "My Workspace New app Marketplace Integrations Recent EpoxyPro CRM AI Logo Gener…" at bounding box center [732, 379] width 1465 height 759
click at [32, 735] on html "My Workspace New app Marketplace Integrations Recent EpoxyPro CRM AI Logo Gener…" at bounding box center [732, 379] width 1465 height 759
click at [391, 577] on html "My Workspace New app Marketplace Integrations Recent EpoxyPro CRM AI Logo Gener…" at bounding box center [732, 379] width 1465 height 759
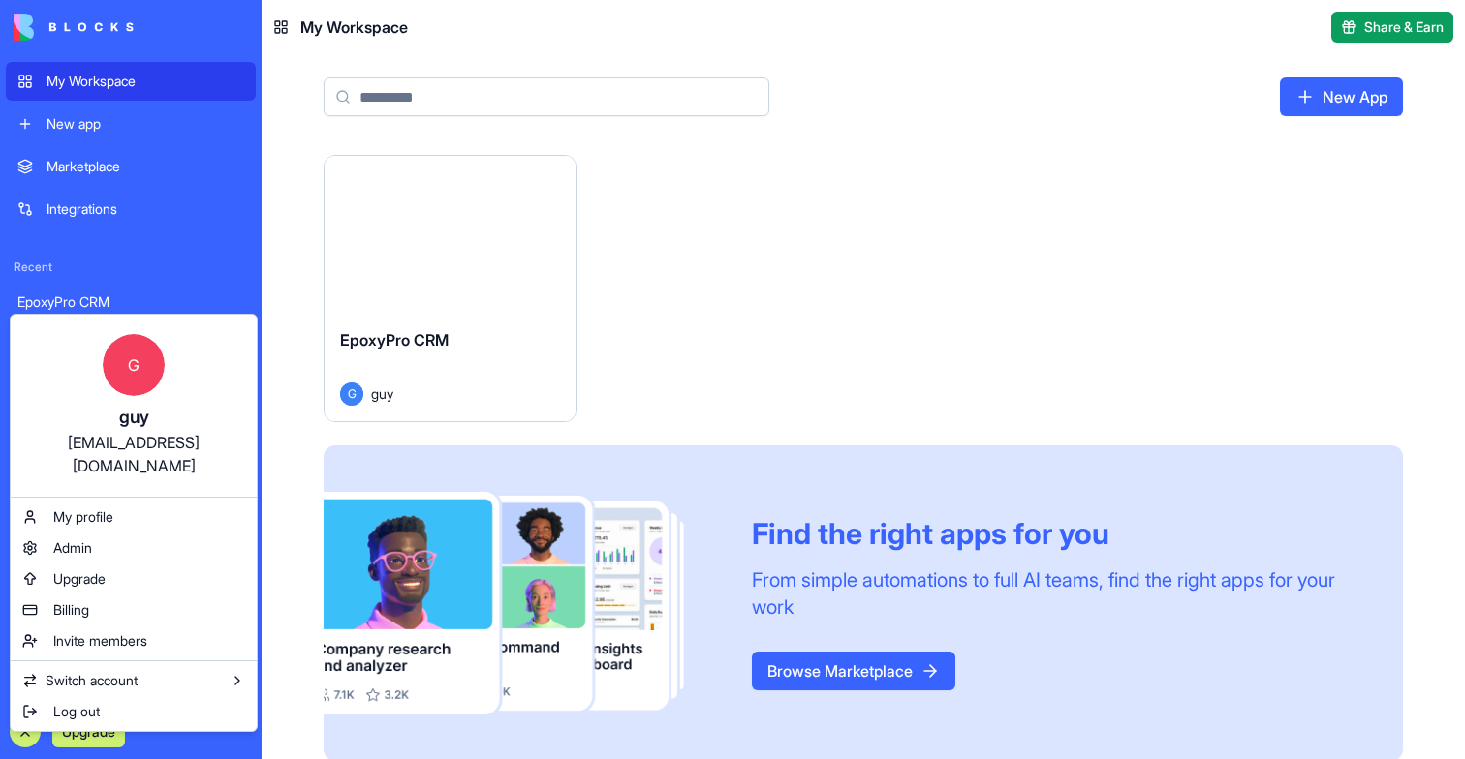
click at [274, 214] on html "My Workspace New app Marketplace Integrations Recent EpoxyPro CRM AI Logo Gener…" at bounding box center [732, 379] width 1465 height 759
